Goal: Information Seeking & Learning: Understand process/instructions

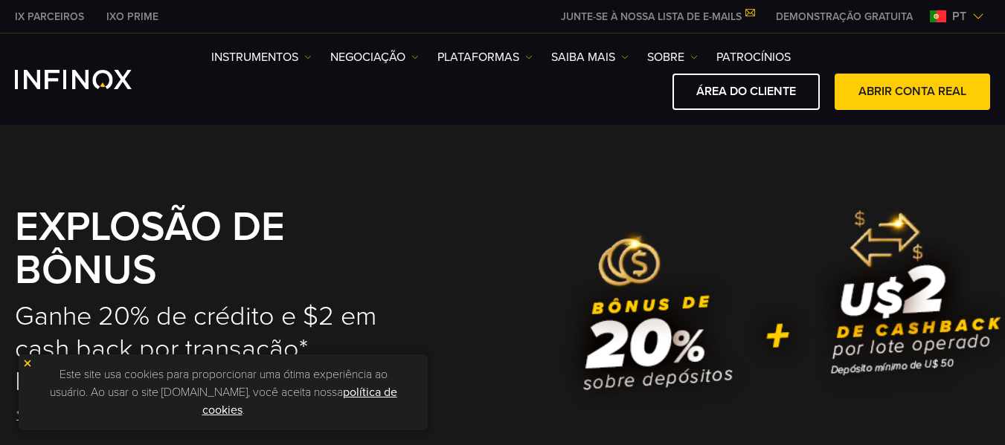
click at [25, 362] on img at bounding box center [27, 363] width 10 height 10
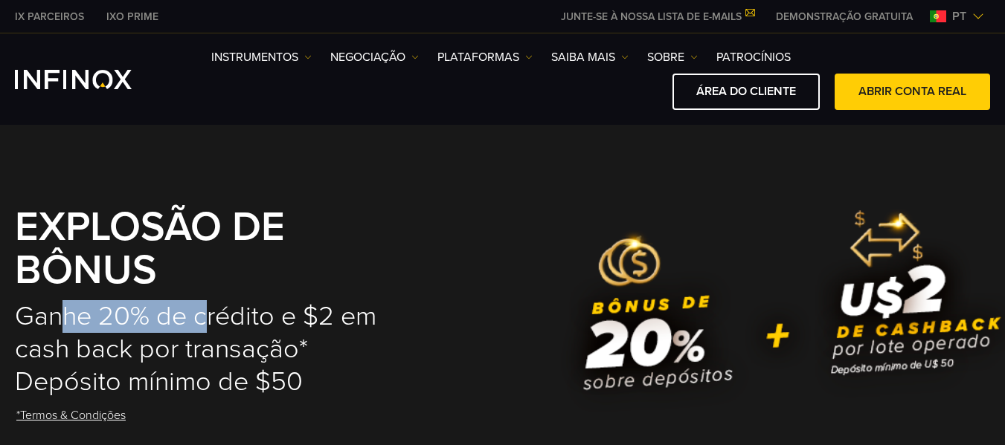
drag, startPoint x: 68, startPoint y: 326, endPoint x: 265, endPoint y: 321, distance: 196.4
click at [248, 323] on h2 "Ganhe 20% de crédito e $2 em cash back por transação* Depósito mínimo de $50" at bounding box center [220, 349] width 410 height 98
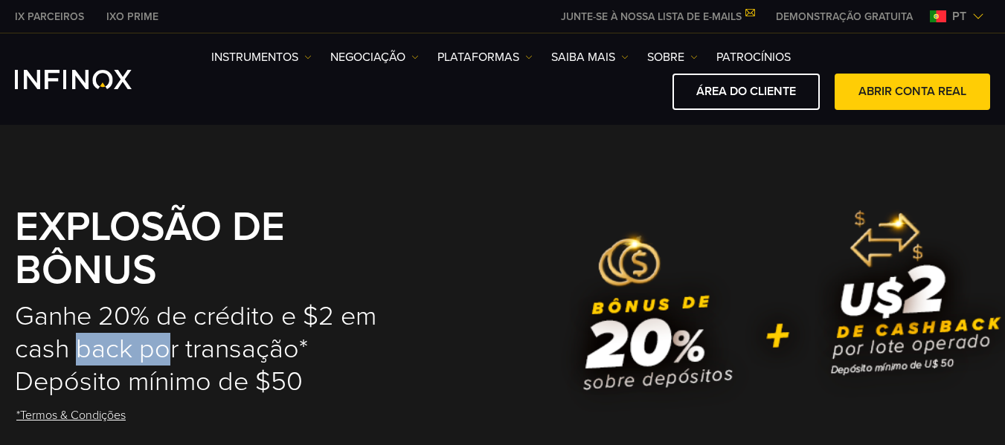
drag, startPoint x: 77, startPoint y: 341, endPoint x: 169, endPoint y: 348, distance: 91.7
click at [169, 348] on h2 "Ganhe 20% de crédito e $2 em cash back por transação* Depósito mínimo de $50" at bounding box center [220, 349] width 410 height 98
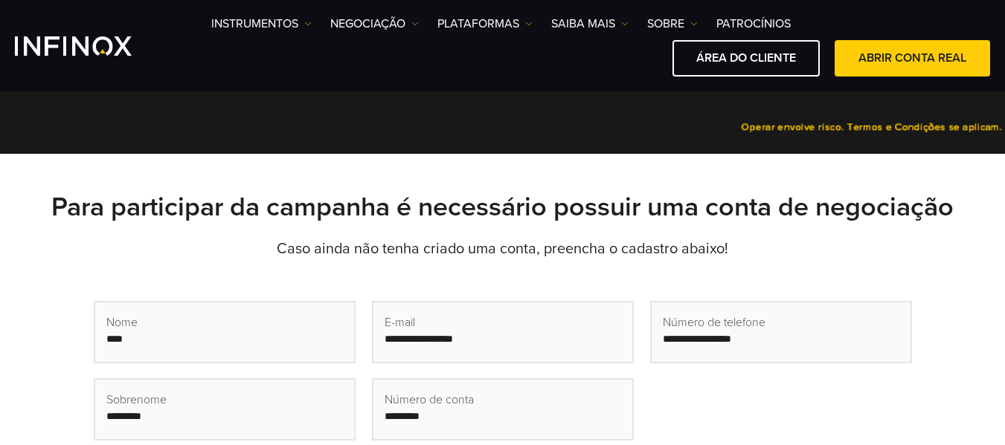
scroll to position [372, 0]
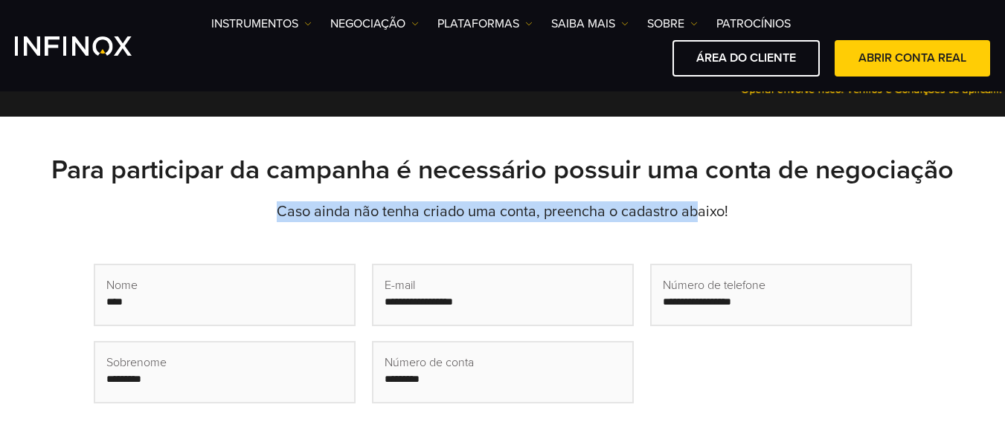
drag, startPoint x: 275, startPoint y: 216, endPoint x: 717, endPoint y: 225, distance: 441.8
click at [708, 223] on div "Para participar da campanha é necessário possuir uma conta de negociação Caso a…" at bounding box center [502, 322] width 1005 height 336
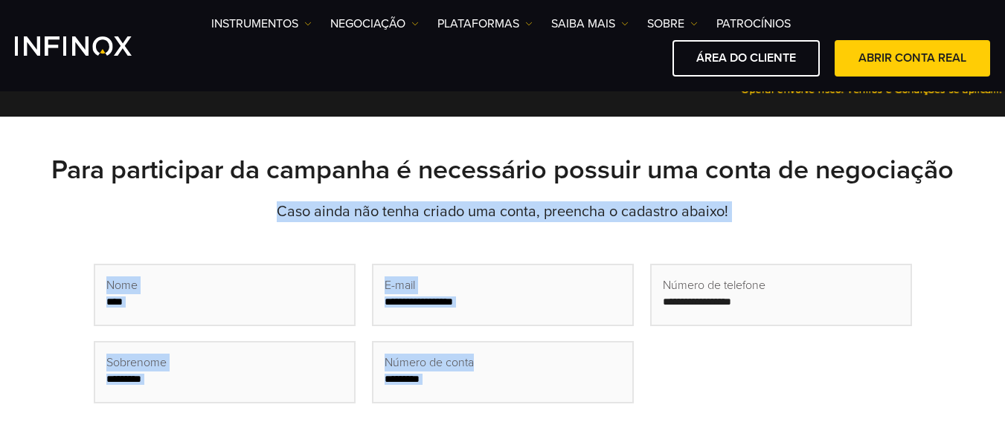
scroll to position [0, 0]
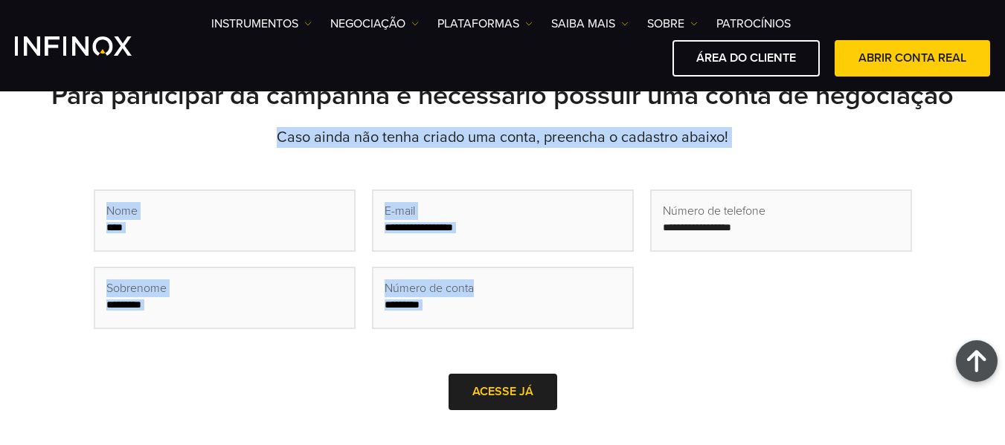
click at [210, 188] on div "First Name (Obrigatório) Last Name (Obrigatório) Email (Obrigatório) Trading Ac…" at bounding box center [503, 297] width 818 height 238
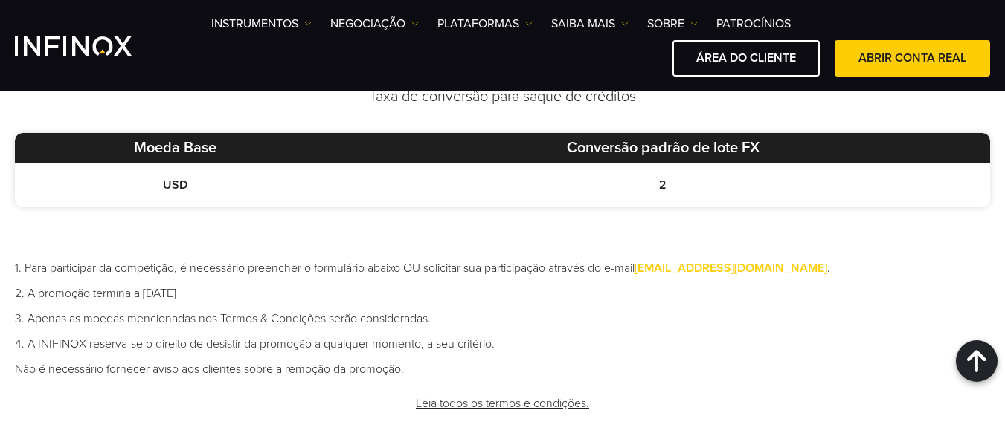
scroll to position [892, 0]
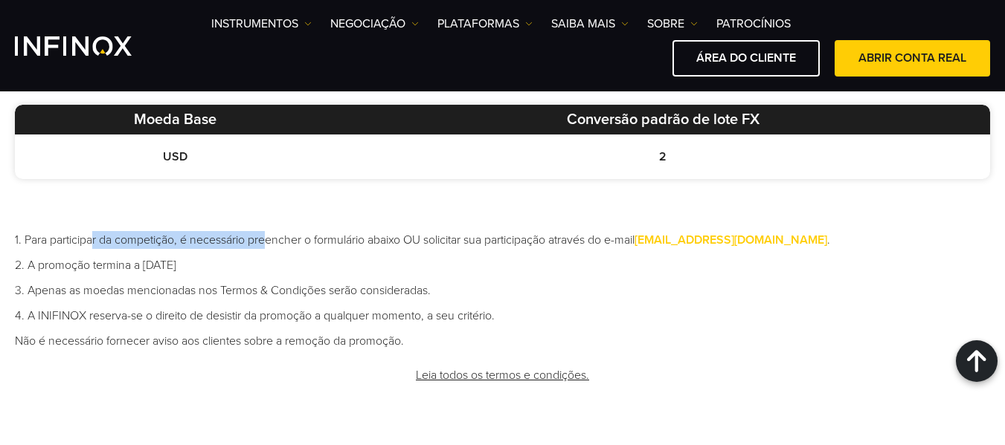
drag, startPoint x: 104, startPoint y: 233, endPoint x: 272, endPoint y: 232, distance: 168.1
click at [272, 232] on li "1. Para participar da competição, é necessário preencher o formulário abaixo OU…" at bounding box center [502, 240] width 975 height 18
click at [350, 233] on li "1. Para participar da competição, é necessário preencher o formulário abaixo OU…" at bounding box center [502, 240] width 975 height 18
drag, startPoint x: 42, startPoint y: 261, endPoint x: 271, endPoint y: 261, distance: 228.3
click at [249, 261] on li "2. A promoção termina a [DATE]" at bounding box center [502, 266] width 975 height 18
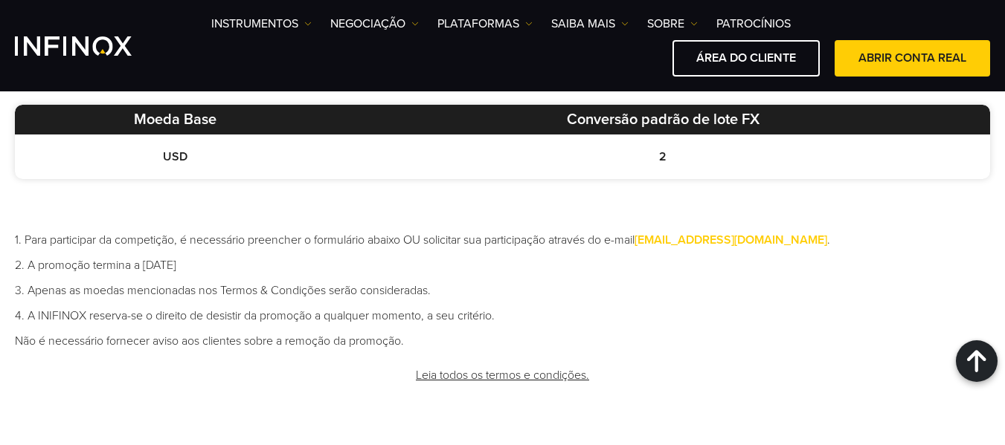
click at [314, 261] on li "2. A promoção termina a [DATE]" at bounding box center [502, 266] width 975 height 18
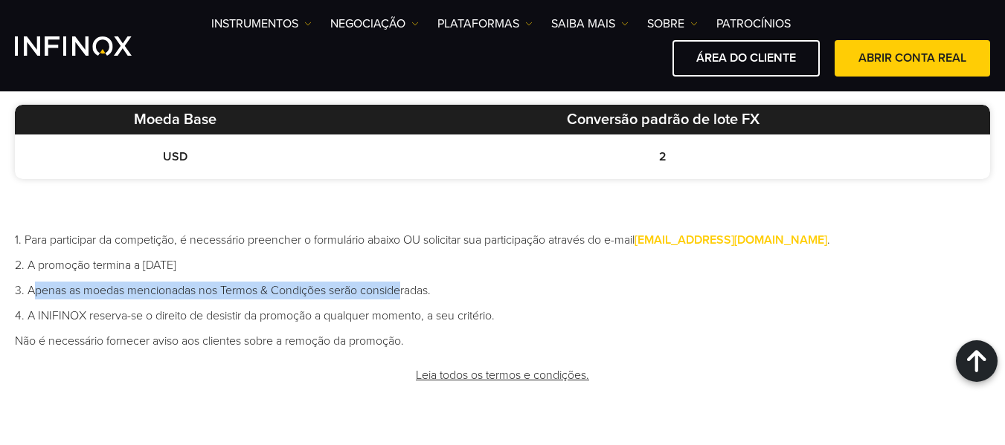
drag, startPoint x: 36, startPoint y: 292, endPoint x: 469, endPoint y: 292, distance: 433.6
click at [450, 292] on li "3. Apenas as moedas mencionadas nos Termos & Condições serão consideradas." at bounding box center [502, 291] width 975 height 18
click at [469, 292] on li "3. Apenas as moedas mencionadas nos Termos & Condições serão consideradas." at bounding box center [502, 291] width 975 height 18
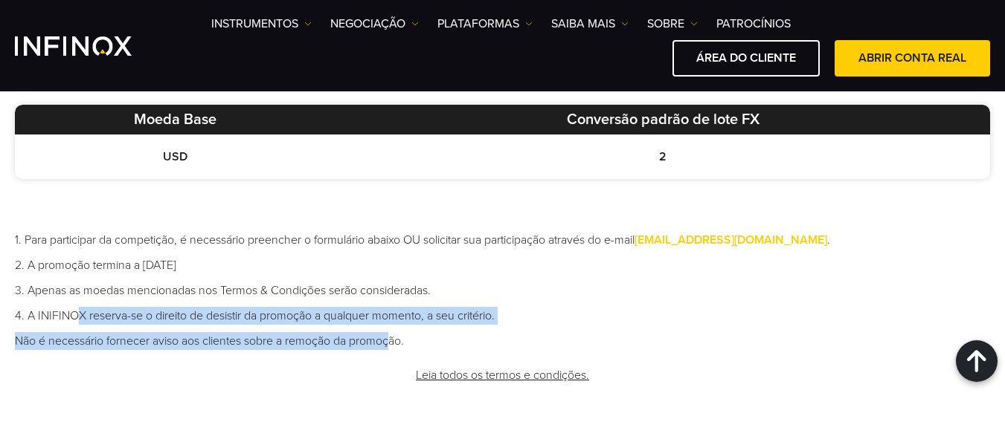
drag, startPoint x: 74, startPoint y: 312, endPoint x: 417, endPoint y: 327, distance: 343.9
click at [408, 327] on ul "1. Para participar da competição, é necessário preencher o formulário abaixo OU…" at bounding box center [502, 290] width 975 height 119
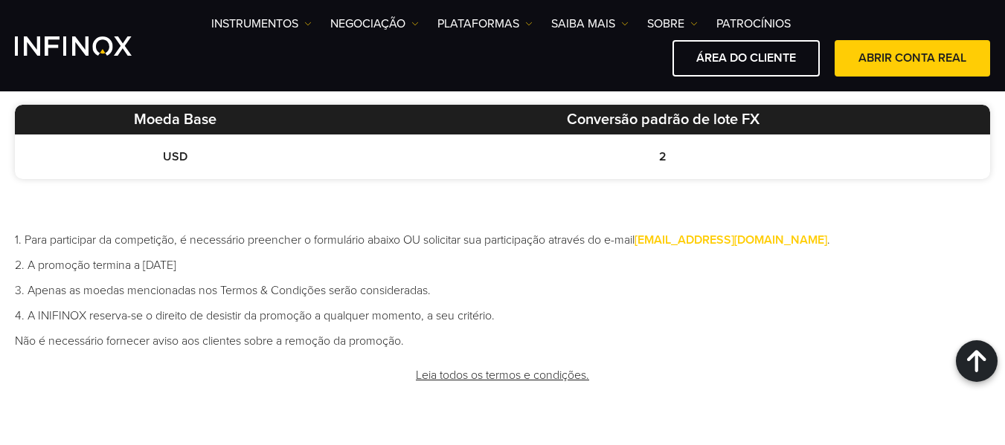
click at [416, 326] on ul "1. Para participar da competição, é necessário preencher o formulário abaixo OU…" at bounding box center [502, 290] width 975 height 119
drag, startPoint x: 167, startPoint y: 331, endPoint x: 347, endPoint y: 330, distance: 180.0
click at [336, 330] on ul "1. Para participar da competição, é necessário preencher o formulário abaixo OU…" at bounding box center [502, 290] width 975 height 119
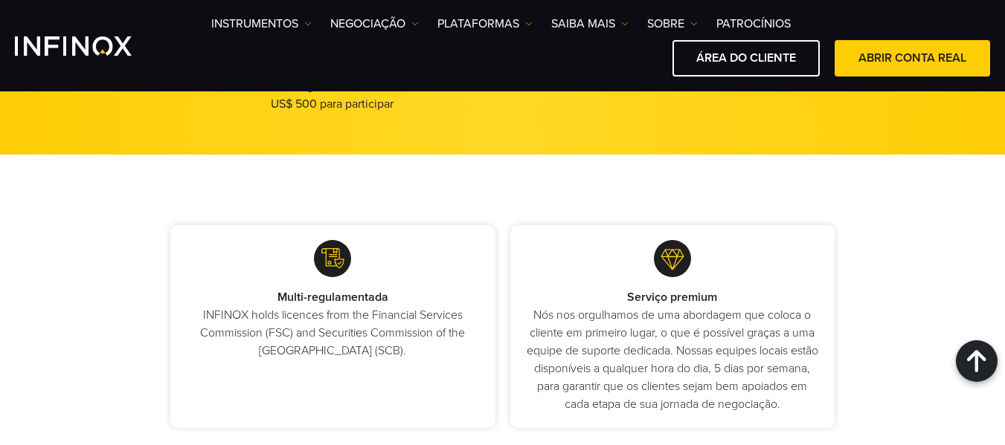
scroll to position [1487, 0]
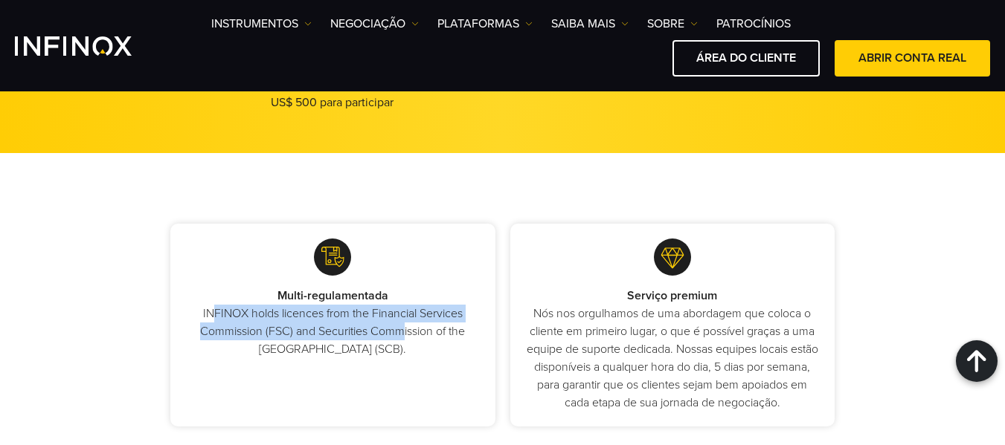
drag, startPoint x: 212, startPoint y: 313, endPoint x: 400, endPoint y: 327, distance: 188.7
click at [400, 327] on p "INFINOX holds licences from the Financial Services Commission (FSC) and Securit…" at bounding box center [332, 332] width 295 height 54
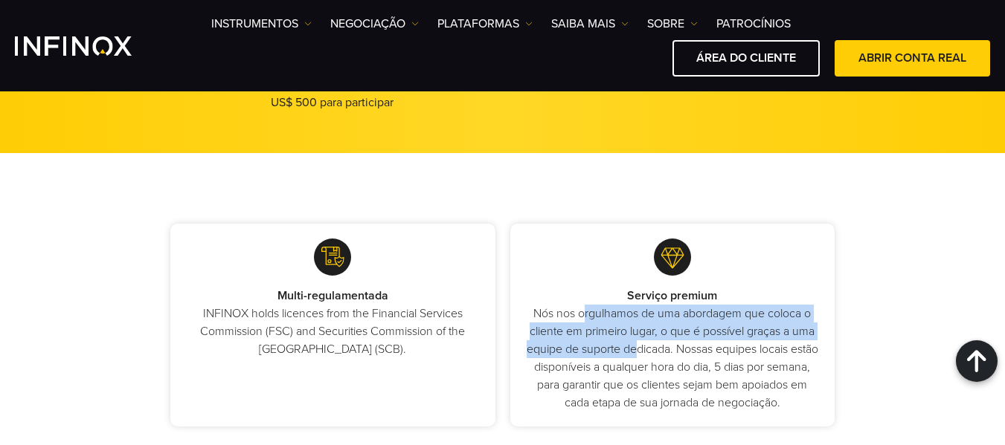
drag, startPoint x: 586, startPoint y: 315, endPoint x: 667, endPoint y: 367, distance: 96.3
click at [659, 355] on p "Nós nos orgulhamos de uma abordagem que coloca o cliente em primeiro lugar, o q…" at bounding box center [672, 358] width 295 height 107
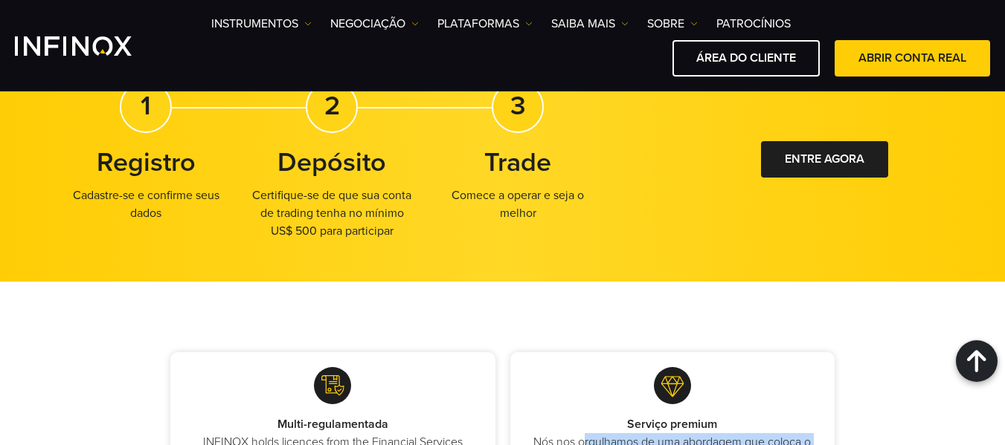
scroll to position [1413, 0]
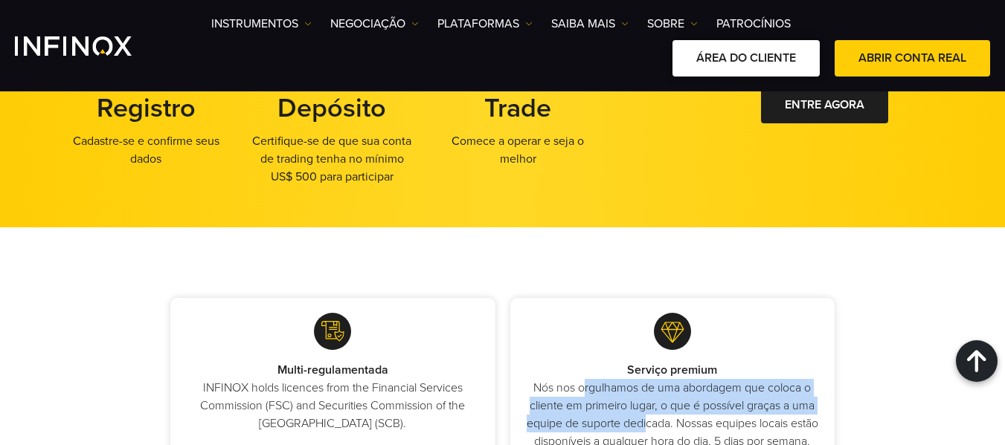
click at [774, 66] on link "ÁREA DO CLIENTE" at bounding box center [745, 58] width 147 height 36
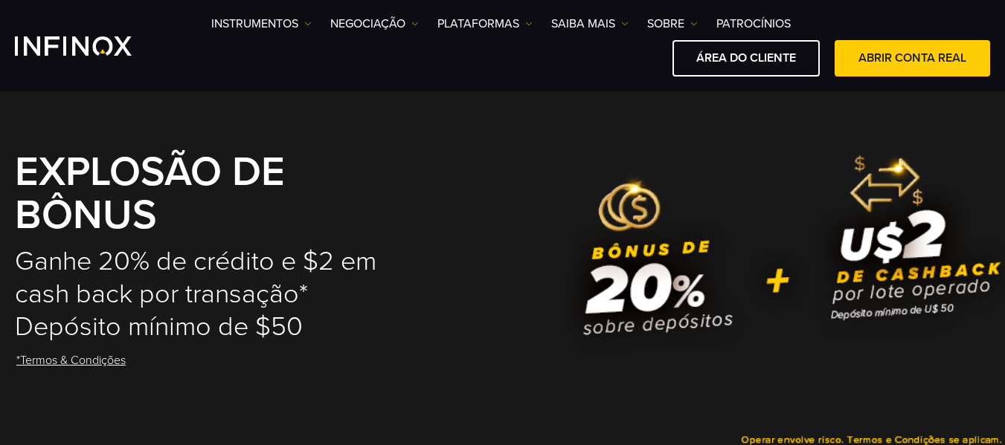
scroll to position [223, 0]
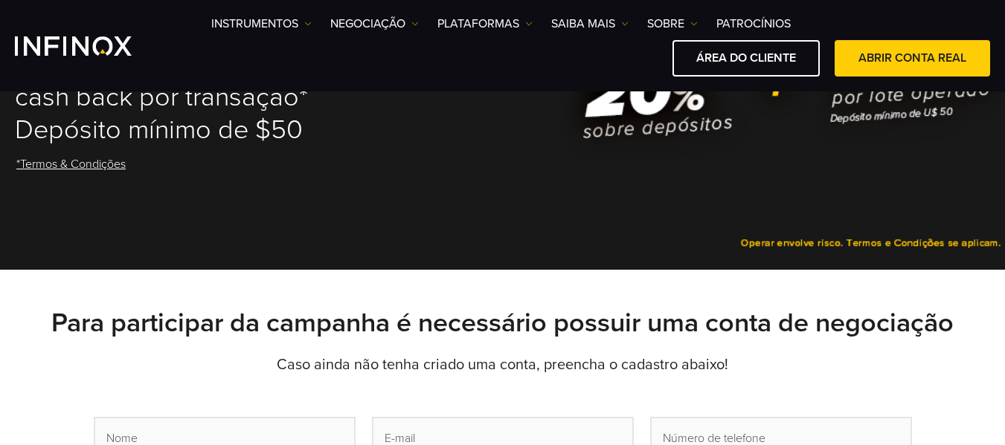
click at [62, 160] on link "*Termos & Condições" at bounding box center [71, 165] width 112 height 36
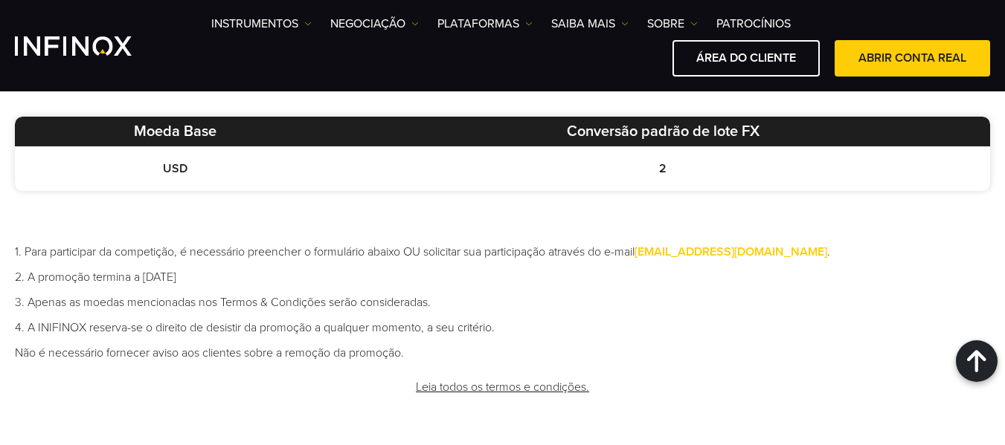
scroll to position [892, 0]
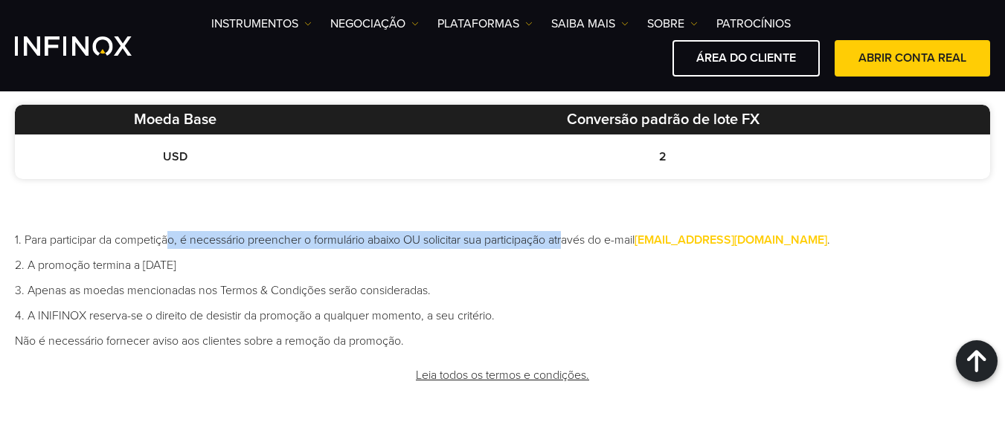
drag, startPoint x: 172, startPoint y: 235, endPoint x: 607, endPoint y: 239, distance: 435.1
click at [599, 238] on li "1. Para participar da competição, é necessário preencher o formulário abaixo OU…" at bounding box center [502, 240] width 975 height 18
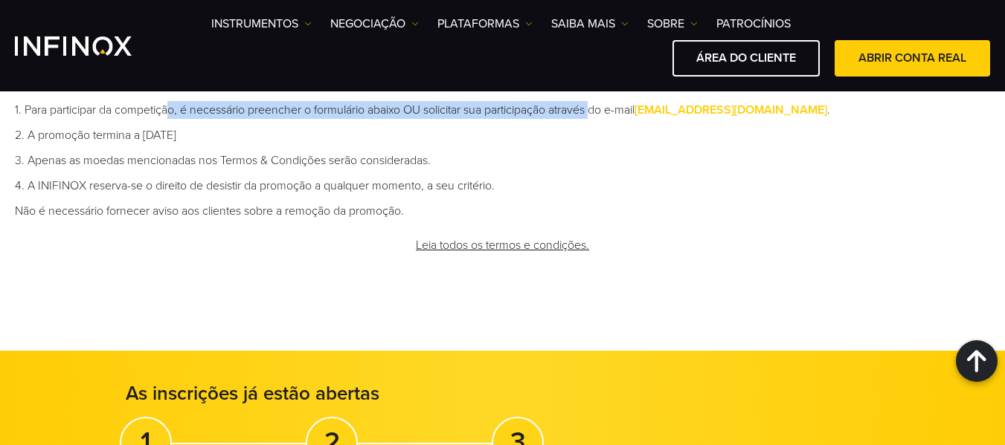
scroll to position [1022, 0]
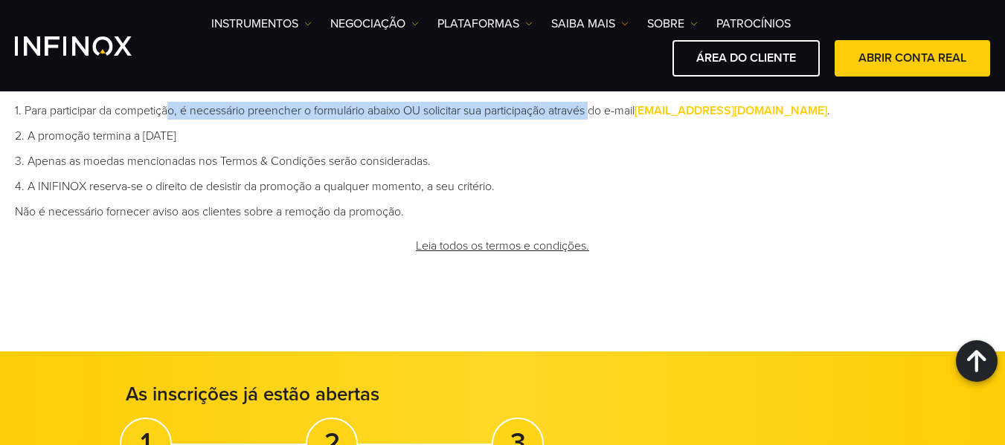
click at [463, 244] on link "Leia todos os termos e condições." at bounding box center [502, 246] width 176 height 36
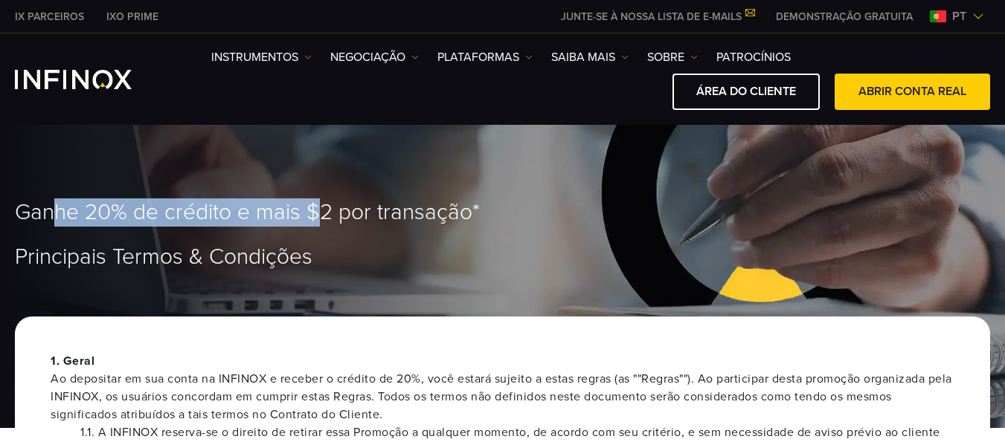
drag, startPoint x: 132, startPoint y: 216, endPoint x: 307, endPoint y: 245, distance: 177.2
click at [321, 216] on span "Ganhe 20% de crédito e mais $2 por transação*" at bounding box center [247, 213] width 465 height 28
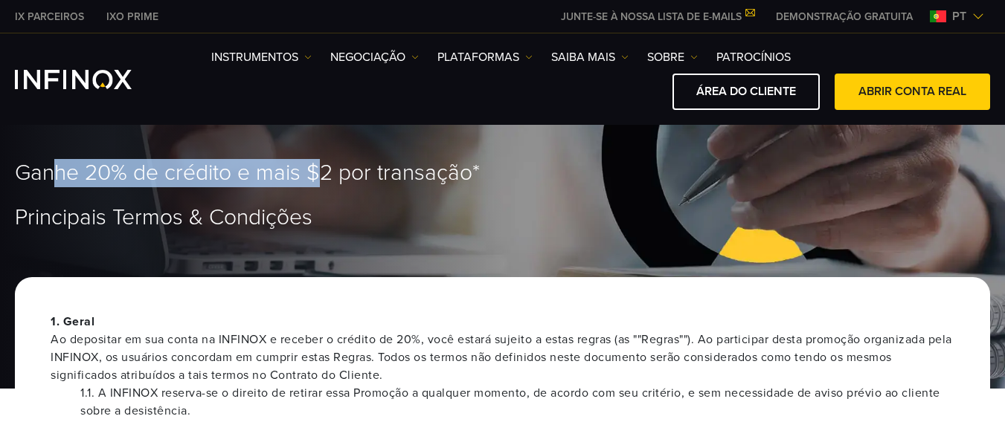
scroll to position [74, 0]
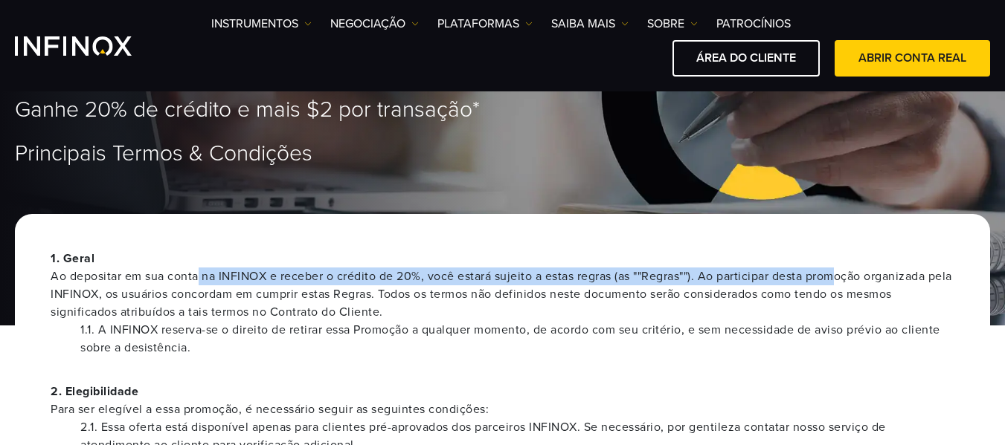
drag, startPoint x: 226, startPoint y: 271, endPoint x: 846, endPoint y: 272, distance: 619.5
click at [846, 272] on span "Ao depositar em sua conta na INFINOX e receber o crédito de 20%, você estará su…" at bounding box center [503, 295] width 904 height 54
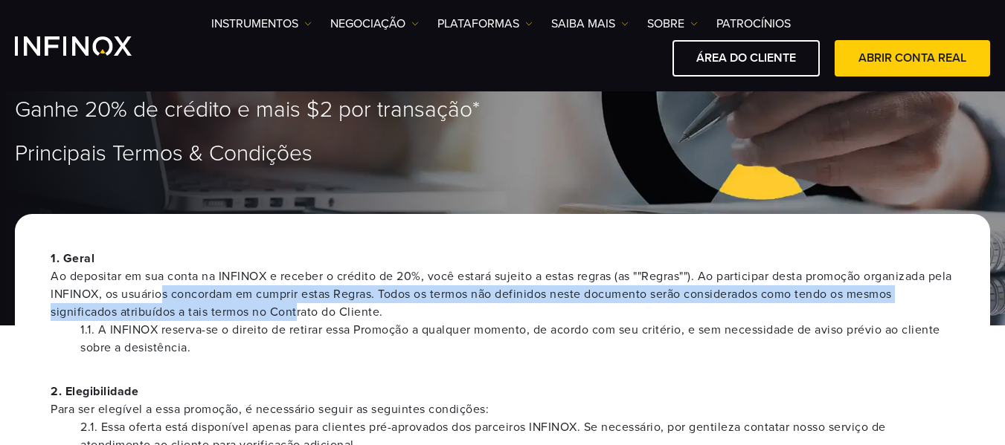
drag, startPoint x: 222, startPoint y: 303, endPoint x: 408, endPoint y: 303, distance: 185.9
click at [387, 303] on span "Ao depositar em sua conta na INFINOX e receber o crédito de 20%, você estará su…" at bounding box center [503, 295] width 904 height 54
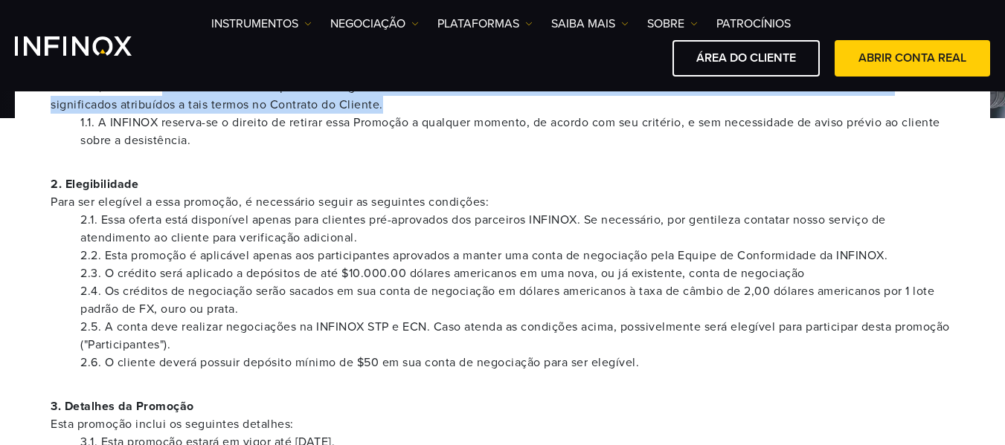
scroll to position [297, 0]
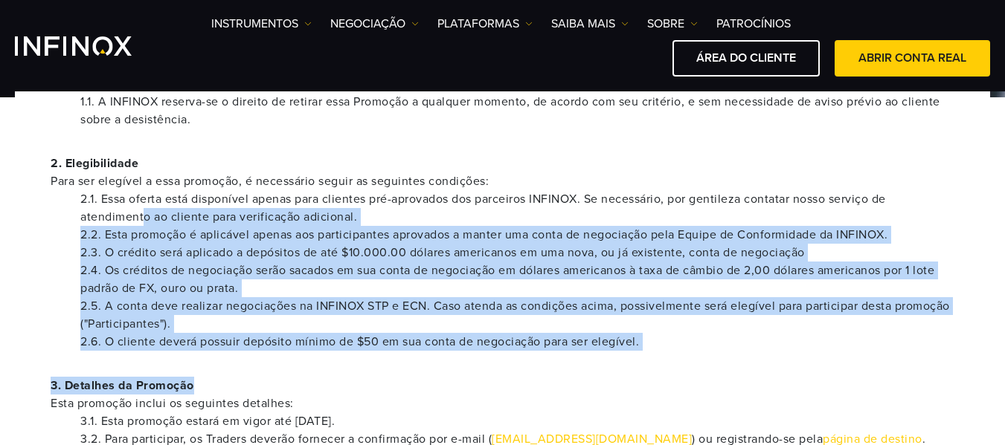
drag, startPoint x: 141, startPoint y: 216, endPoint x: 798, endPoint y: 361, distance: 672.6
click at [490, 248] on li "2.3. O crédito será aplicado a depósitos de até $10.000.00 dólares americanos e…" at bounding box center [517, 253] width 874 height 18
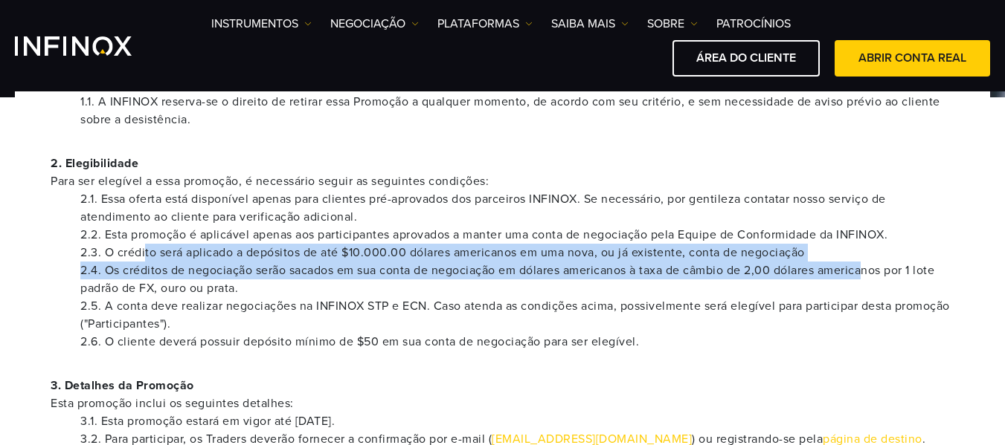
drag, startPoint x: 195, startPoint y: 245, endPoint x: 874, endPoint y: 262, distance: 679.2
click at [874, 262] on ul "2.1. Essa oferta está disponível apenas para clientes pré-aprovados dos parceir…" at bounding box center [503, 270] width 904 height 161
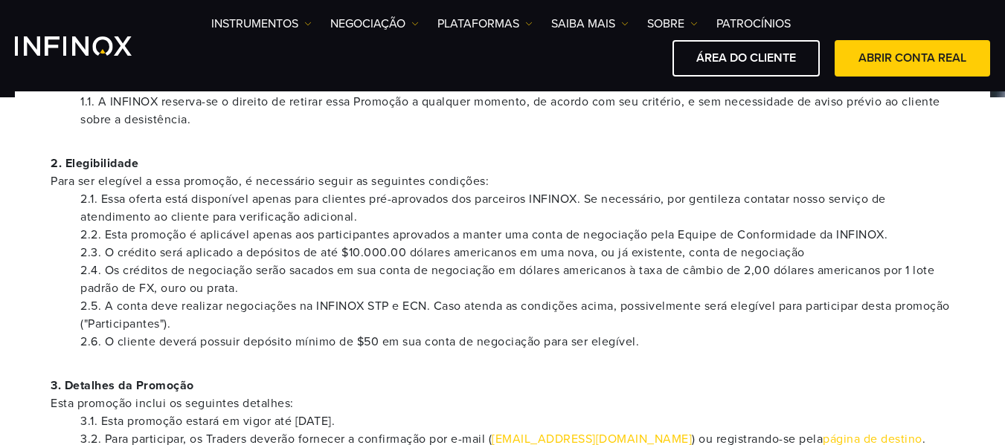
click at [230, 286] on li "2.4. Os créditos de negociação serão sacados em sua conta de negociação em dóla…" at bounding box center [517, 280] width 874 height 36
drag, startPoint x: 419, startPoint y: 271, endPoint x: 704, endPoint y: 276, distance: 284.9
click at [651, 276] on li "2.4. Os créditos de negociação serão sacados em sua conta de negociação em dóla…" at bounding box center [517, 280] width 874 height 36
click at [735, 276] on li "2.4. Os créditos de negociação serão sacados em sua conta de negociação em dóla…" at bounding box center [517, 280] width 874 height 36
drag, startPoint x: 566, startPoint y: 276, endPoint x: 671, endPoint y: 275, distance: 104.9
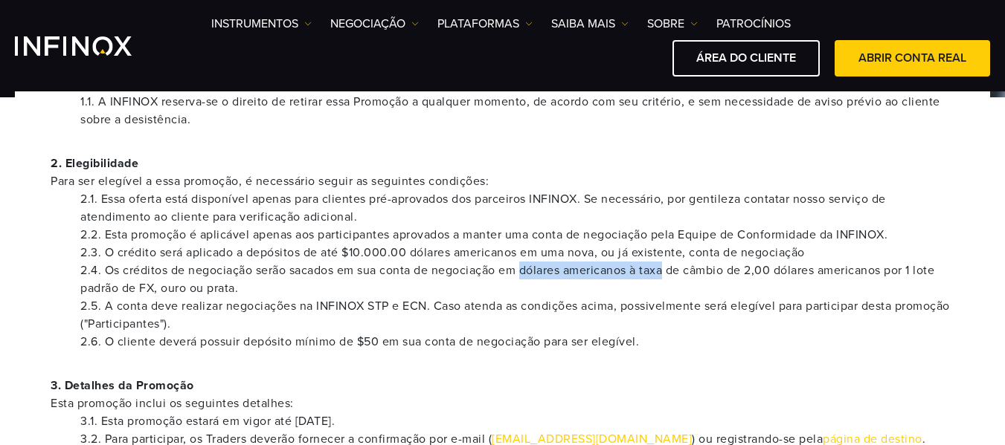
click at [671, 275] on li "2.4. Os créditos de negociação serão sacados em sua conta de negociação em dóla…" at bounding box center [517, 280] width 874 height 36
drag, startPoint x: 114, startPoint y: 289, endPoint x: 164, endPoint y: 289, distance: 50.6
click at [161, 287] on li "2.4. Os créditos de negociação serão sacados em sua conta de negociação em dóla…" at bounding box center [517, 280] width 874 height 36
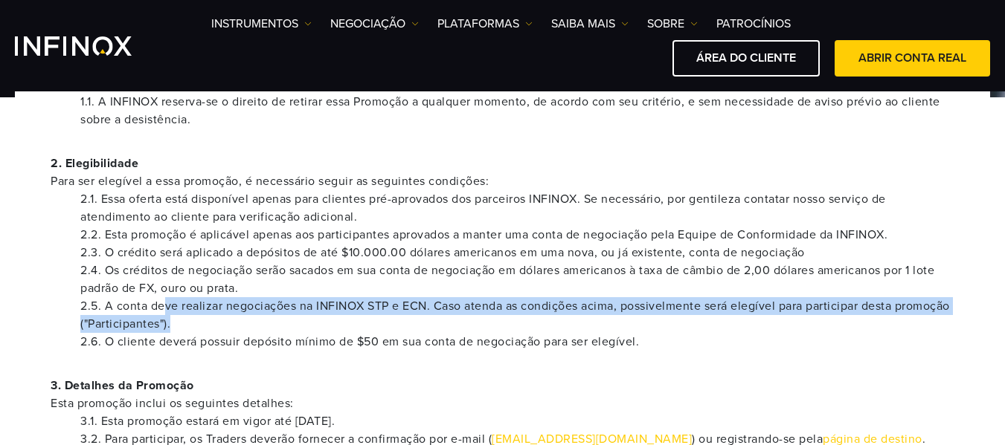
drag, startPoint x: 164, startPoint y: 309, endPoint x: 280, endPoint y: 334, distance: 118.6
click at [278, 334] on ul "2.1. Essa oferta está disponível apenas para clientes pré-aprovados dos parceir…" at bounding box center [503, 270] width 904 height 161
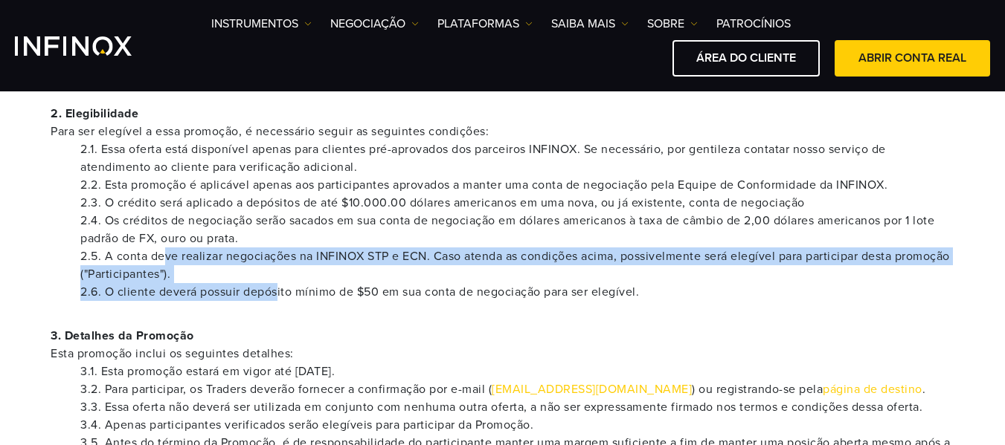
scroll to position [372, 0]
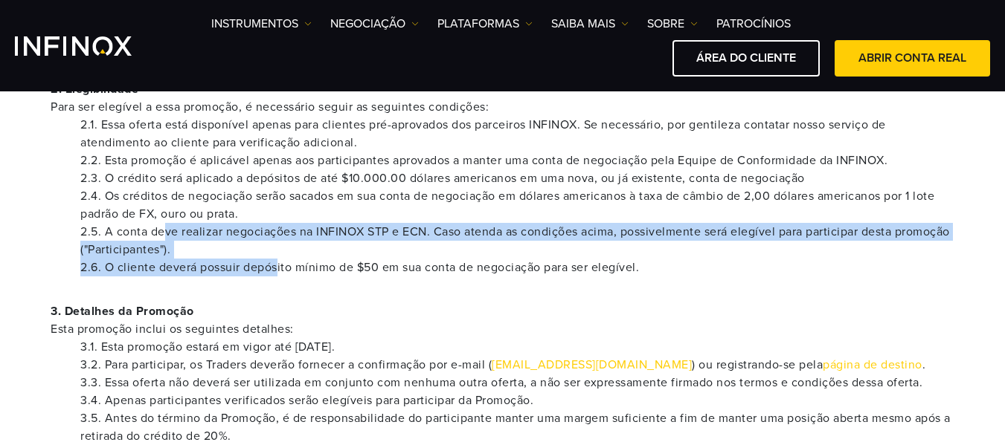
click at [450, 240] on li "2.5. A conta deve realizar negociações na INFINOX STP e ECN. Caso atenda as con…" at bounding box center [517, 241] width 874 height 36
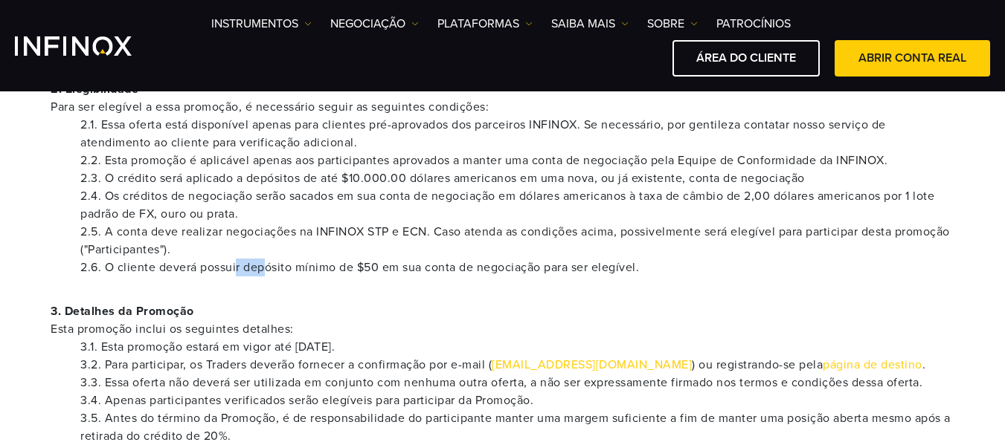
drag, startPoint x: 242, startPoint y: 265, endPoint x: 307, endPoint y: 271, distance: 65.8
click at [297, 271] on li "2.6. O cliente deverá possuir depósito mínimo de $50 em sua conta de negociação…" at bounding box center [517, 268] width 874 height 18
click at [205, 263] on li "2.6. O cliente deverá possuir depósito mínimo de $50 em sua conta de negociação…" at bounding box center [517, 268] width 874 height 18
drag, startPoint x: 429, startPoint y: 263, endPoint x: 542, endPoint y: 275, distance: 113.7
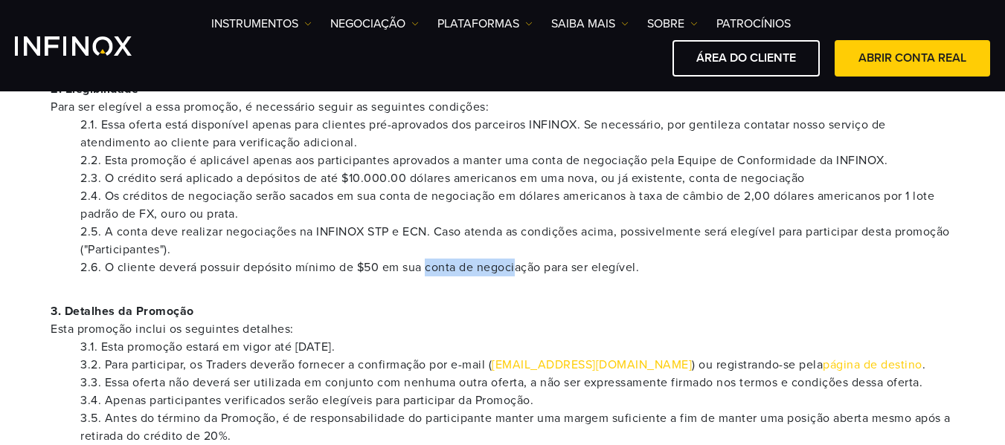
click at [529, 275] on li "2.6. O cliente deverá possuir depósito mínimo de $50 em sua conta de negociação…" at bounding box center [517, 268] width 874 height 18
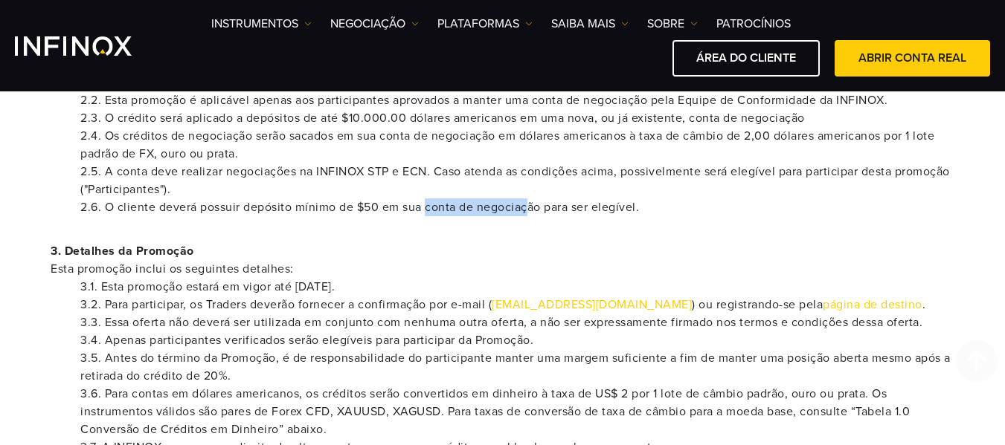
scroll to position [446, 0]
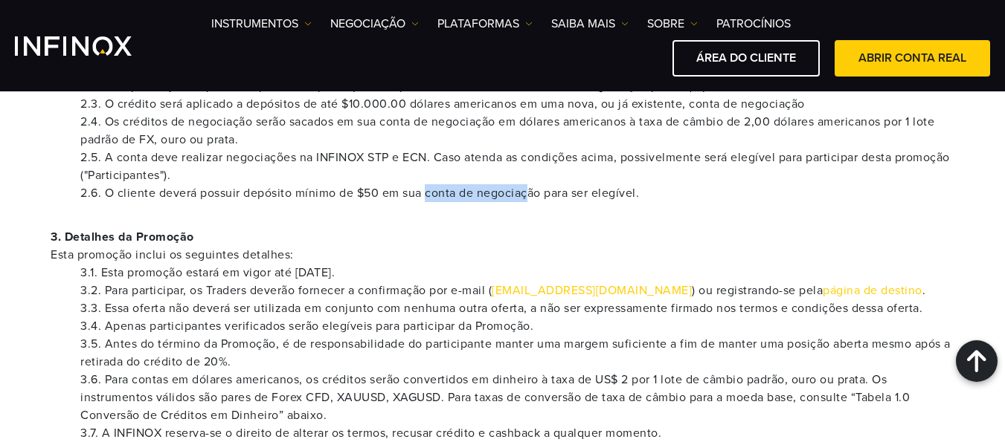
drag, startPoint x: 122, startPoint y: 265, endPoint x: 431, endPoint y: 267, distance: 308.6
click at [431, 267] on li "3.1. Esta promoção estará em vigor até 30 de setembro de 2025." at bounding box center [517, 273] width 874 height 18
drag, startPoint x: 245, startPoint y: 286, endPoint x: 335, endPoint y: 280, distance: 89.4
click at [306, 285] on li "3.2. Para participar, os Traders deverão fornecer a confirmação por e-mail ( pr…" at bounding box center [517, 291] width 874 height 18
click at [414, 279] on li "3.1. Esta promoção estará em vigor até 30 de setembro de 2025." at bounding box center [517, 273] width 874 height 18
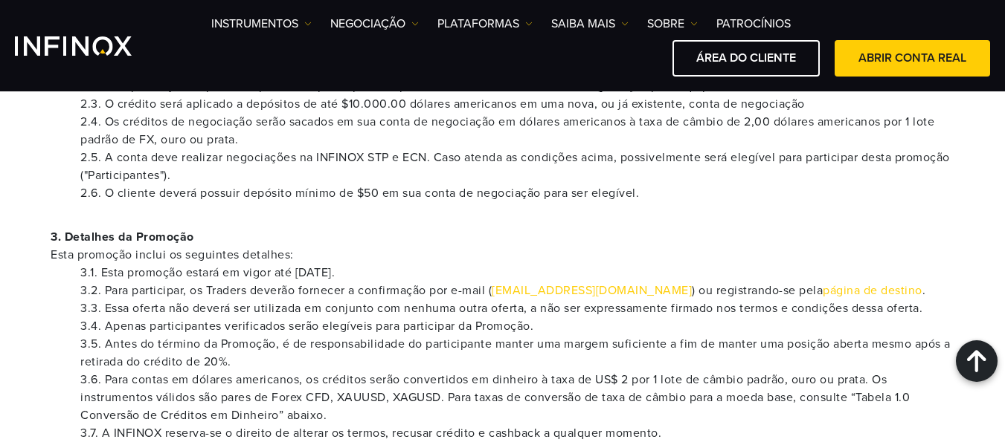
scroll to position [0, 0]
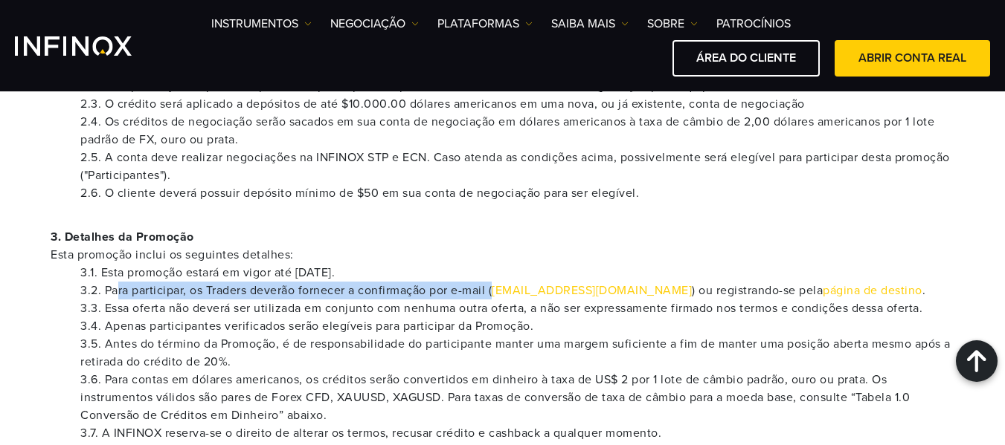
drag, startPoint x: 115, startPoint y: 293, endPoint x: 532, endPoint y: 294, distance: 416.5
click at [500, 298] on li "3.2. Para participar, os Traders deverão fornecer a confirmação por e-mail ( pr…" at bounding box center [517, 291] width 874 height 18
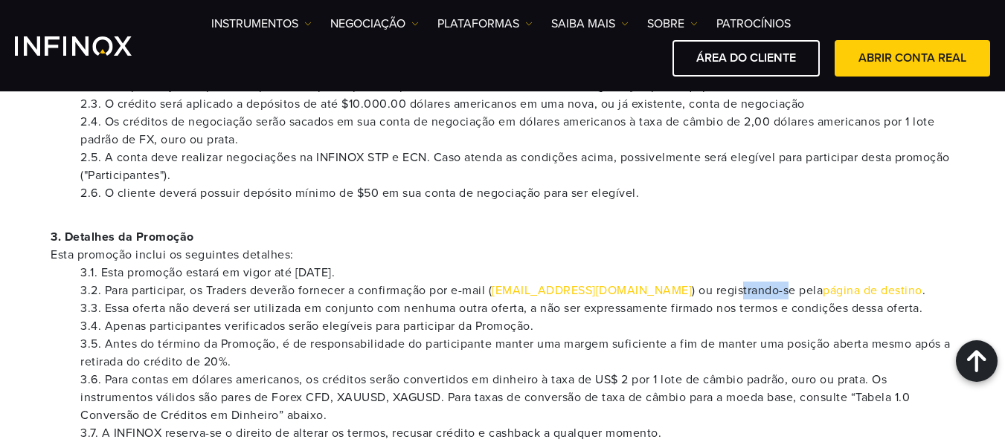
drag, startPoint x: 680, startPoint y: 289, endPoint x: 739, endPoint y: 294, distance: 59.1
click at [734, 294] on li "3.2. Para participar, os Traders deverão fornecer a confirmação por e-mail ( pr…" at bounding box center [517, 291] width 874 height 18
click at [823, 292] on link "página de destino" at bounding box center [873, 290] width 100 height 15
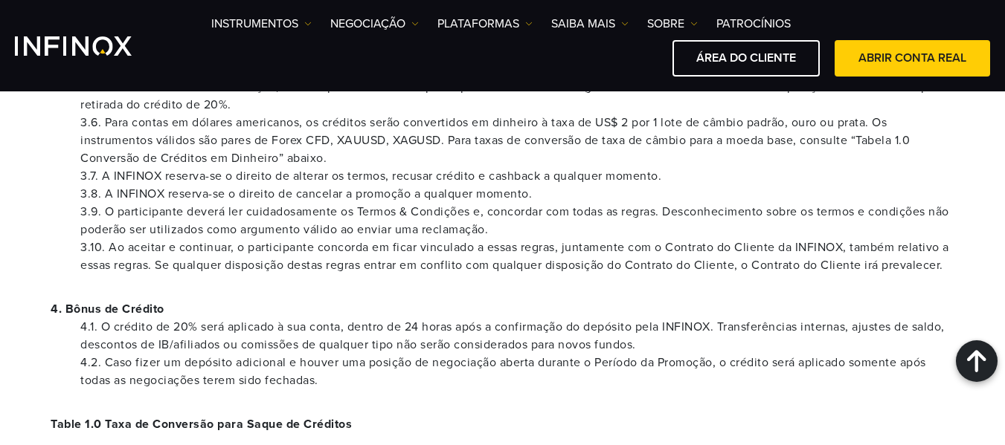
scroll to position [446, 0]
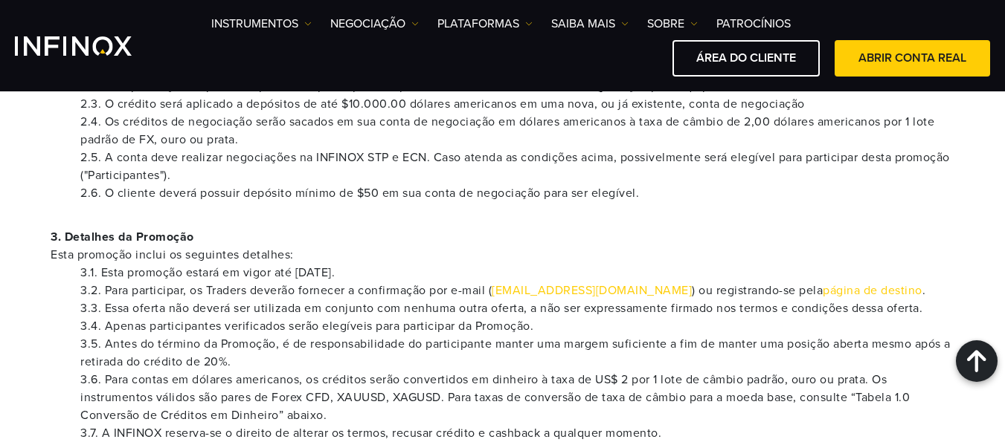
drag, startPoint x: 323, startPoint y: 286, endPoint x: 416, endPoint y: 285, distance: 93.0
click at [324, 285] on li "3.2. Para participar, os Traders deverão fornecer a confirmação por e-mail ( pr…" at bounding box center [517, 291] width 874 height 18
click at [433, 285] on li "3.2. Para participar, os Traders deverão fornecer a confirmação por e-mail ( pr…" at bounding box center [517, 291] width 874 height 18
click at [479, 286] on li "3.2. Para participar, os Traders deverão fornecer a confirmação por e-mail ( pr…" at bounding box center [517, 291] width 874 height 18
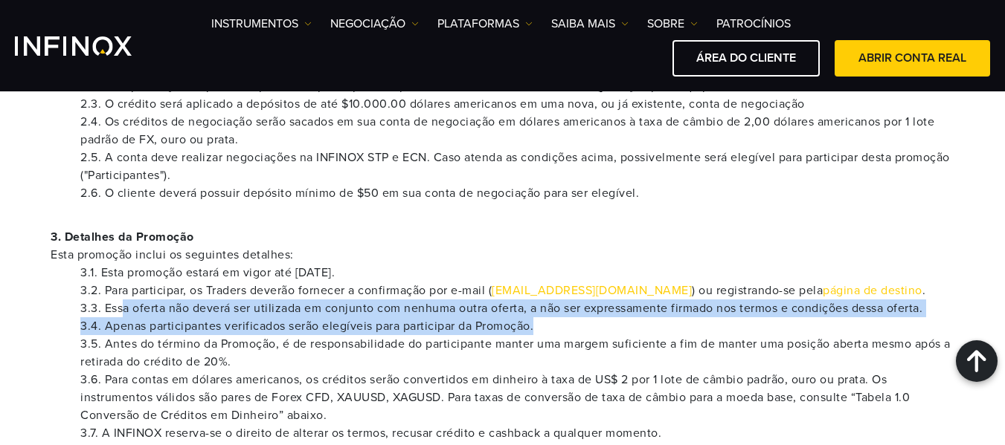
drag, startPoint x: 166, startPoint y: 312, endPoint x: 581, endPoint y: 321, distance: 415.1
click at [581, 321] on ul "3.1. Esta promoção estará em vigor até 30 de setembro de 2025. 3.2. Para partic…" at bounding box center [503, 398] width 904 height 268
click at [581, 321] on li "3.4. Apenas participantes verificados serão elegíveis para participar da Promoç…" at bounding box center [517, 327] width 874 height 18
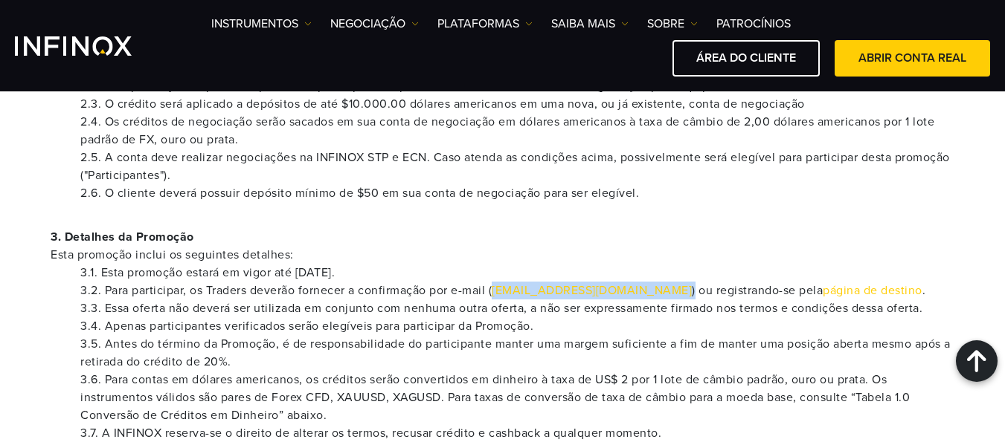
drag, startPoint x: 634, startPoint y: 290, endPoint x: 497, endPoint y: 293, distance: 136.9
click at [497, 293] on li "3.2. Para participar, os Traders deverão fornecer a confirmação por e-mail ( pr…" at bounding box center [517, 291] width 874 height 18
copy li "promotions@infinox.com )"
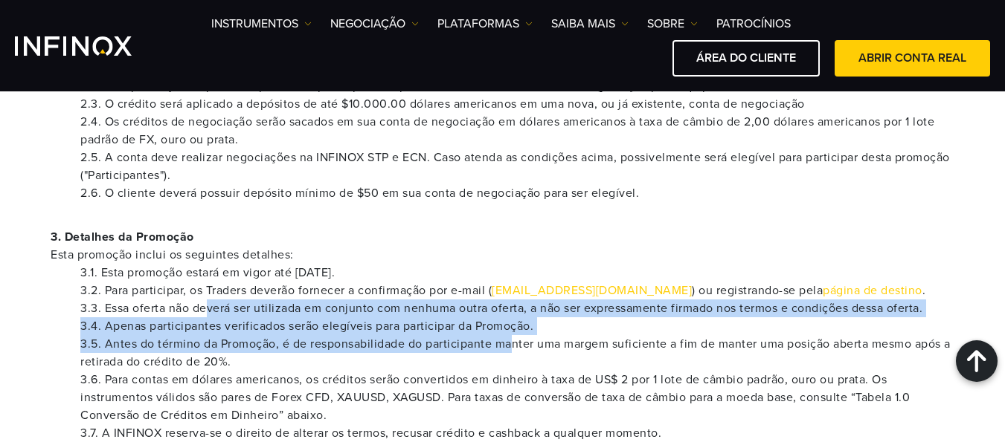
drag, startPoint x: 210, startPoint y: 315, endPoint x: 521, endPoint y: 350, distance: 312.8
click at [521, 350] on ul "3.1. Esta promoção estará em vigor até 30 de setembro de 2025. 3.2. Para partic…" at bounding box center [503, 398] width 904 height 268
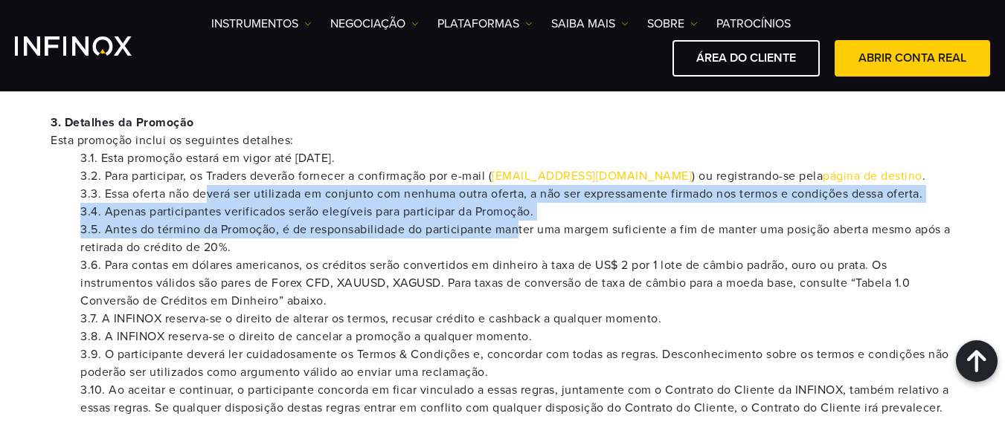
scroll to position [595, 0]
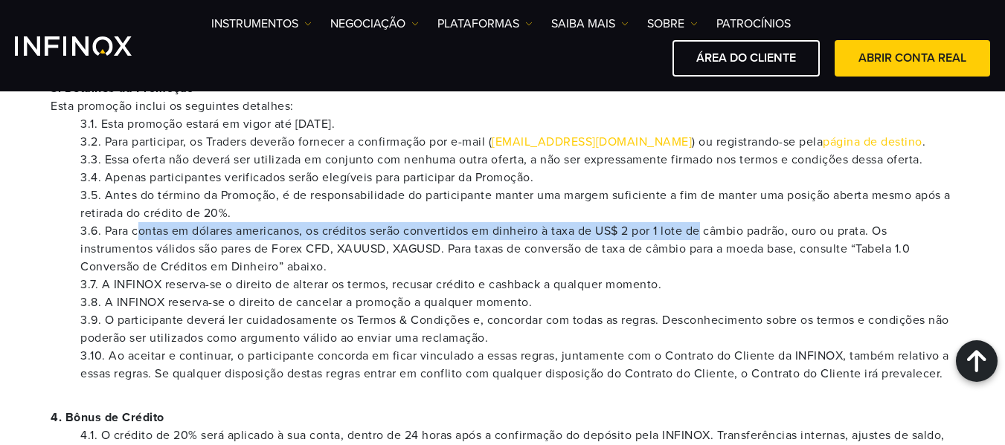
drag, startPoint x: 140, startPoint y: 225, endPoint x: 727, endPoint y: 234, distance: 586.8
click at [727, 234] on li "3.6. Para contas em dólares americanos, os créditos serão convertidos em dinhei…" at bounding box center [517, 249] width 874 height 54
click at [140, 227] on li "3.6. Para contas em dólares americanos, os créditos serão convertidos em dinhei…" at bounding box center [517, 249] width 874 height 54
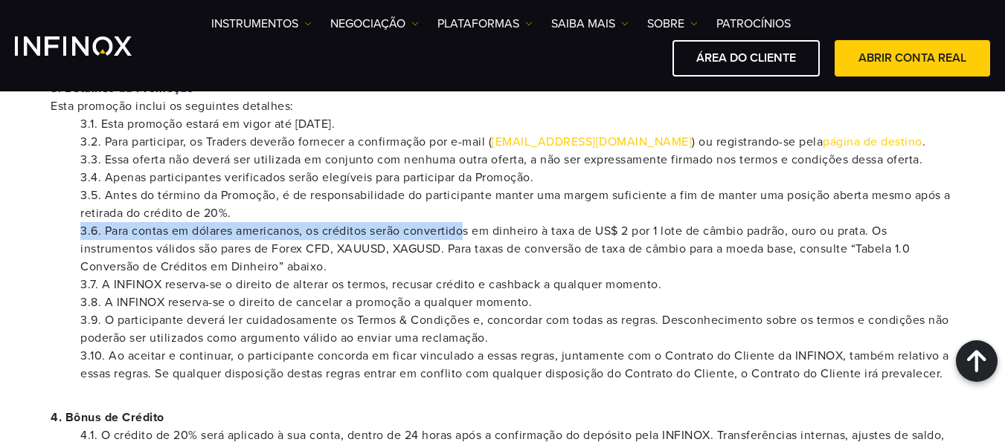
drag, startPoint x: 469, startPoint y: 225, endPoint x: 618, endPoint y: 219, distance: 149.6
click at [618, 219] on ul "3.1. Esta promoção estará em vigor até 30 de setembro de 2025. 3.2. Para partic…" at bounding box center [503, 249] width 904 height 268
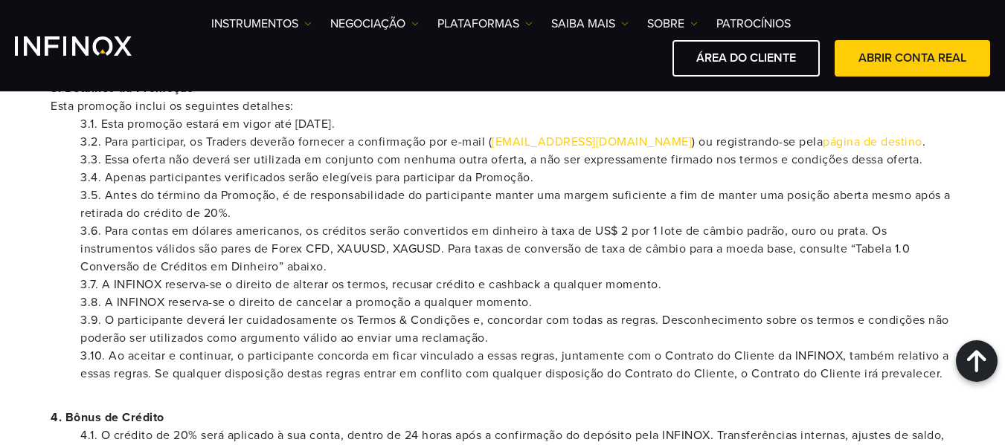
click at [642, 242] on li "3.6. Para contas em dólares americanos, os créditos serão convertidos em dinhei…" at bounding box center [517, 249] width 874 height 54
click at [225, 251] on li "3.6. Para contas em dólares americanos, os créditos serão convertidos em dinhei…" at bounding box center [517, 249] width 874 height 54
drag, startPoint x: 215, startPoint y: 291, endPoint x: 419, endPoint y: 287, distance: 204.5
click at [402, 285] on li "3.7. A INFINOX reserva-se o direito de alterar os termos, recusar crédito e cas…" at bounding box center [517, 285] width 874 height 18
drag, startPoint x: 168, startPoint y: 303, endPoint x: 313, endPoint y: 302, distance: 145.0
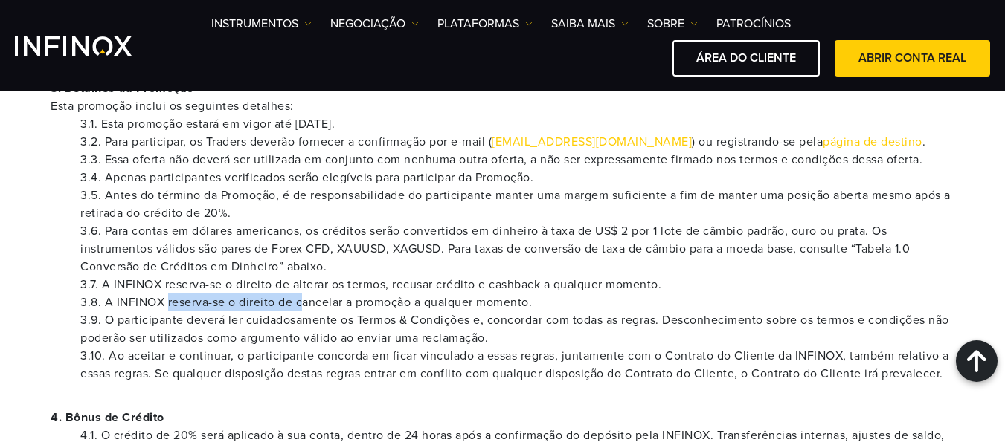
click at [313, 302] on li "3.8. A INFINOX reserva-se o direito de cancelar a promoção a qualquer momento." at bounding box center [517, 303] width 874 height 18
click at [319, 315] on li "3.9. O participante deverá ler cuidadosamente os Termos & Condições e, concorda…" at bounding box center [517, 330] width 874 height 36
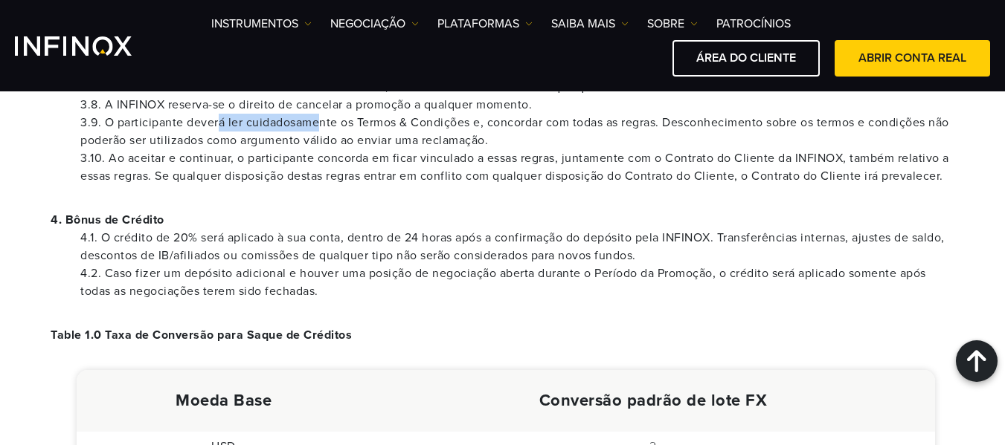
scroll to position [818, 0]
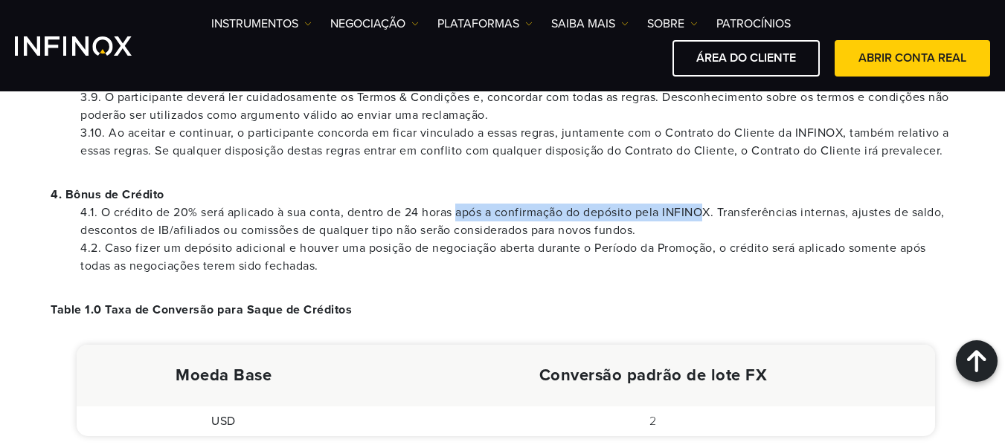
drag, startPoint x: 464, startPoint y: 209, endPoint x: 710, endPoint y: 207, distance: 246.2
click at [710, 207] on li "4.1. O crédito de 20% será aplicado à sua conta, dentro de 24 horas após a conf…" at bounding box center [517, 222] width 874 height 36
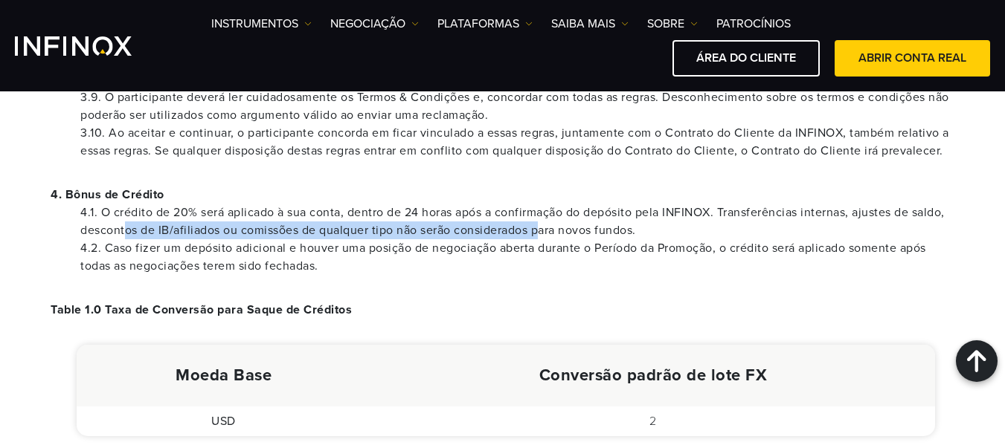
drag, startPoint x: 137, startPoint y: 232, endPoint x: 564, endPoint y: 232, distance: 426.9
click at [559, 232] on li "4.1. O crédito de 20% será aplicado à sua conta, dentro de 24 horas após a conf…" at bounding box center [517, 222] width 874 height 36
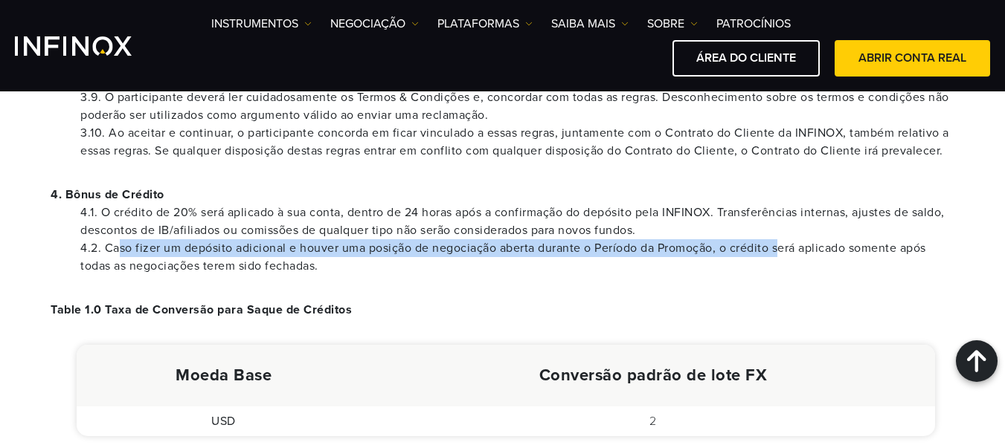
drag, startPoint x: 118, startPoint y: 247, endPoint x: 787, endPoint y: 252, distance: 668.6
click at [785, 252] on li "4.2. Caso fizer um depósito adicional e houver uma posição de negociação aberta…" at bounding box center [517, 257] width 874 height 36
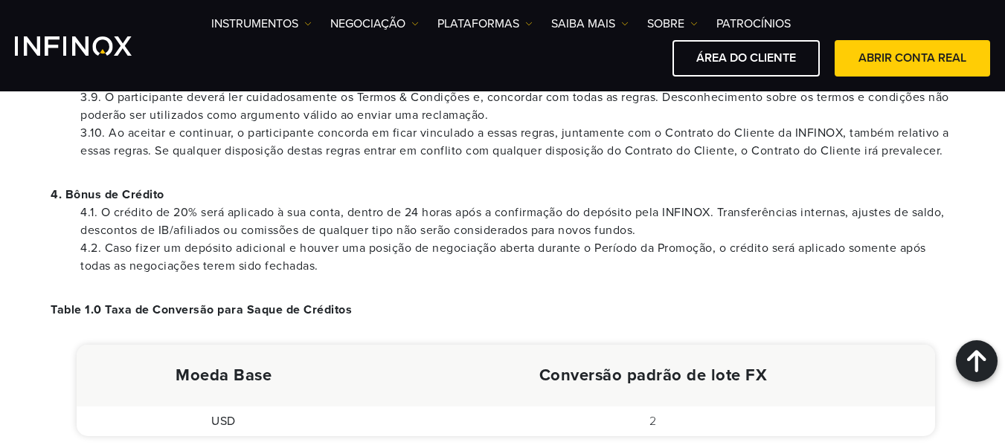
click at [828, 252] on li "4.2. Caso fizer um depósito adicional e houver uma posição de negociação aberta…" at bounding box center [517, 257] width 874 height 36
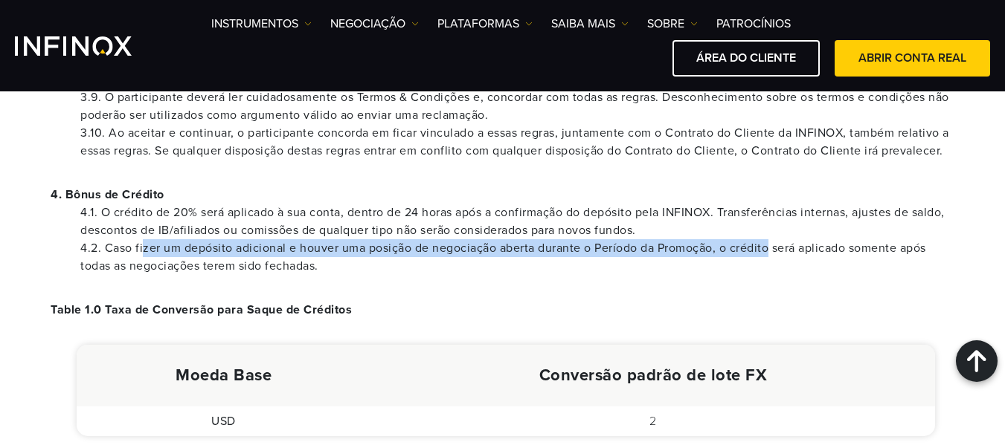
drag, startPoint x: 144, startPoint y: 250, endPoint x: 773, endPoint y: 247, distance: 629.2
click at [773, 247] on li "4.2. Caso fizer um depósito adicional e houver uma posição de negociação aberta…" at bounding box center [517, 257] width 874 height 36
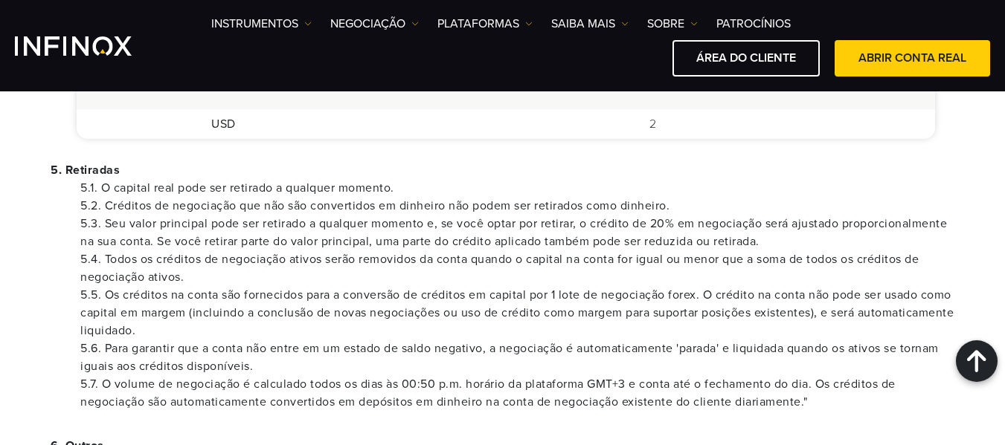
scroll to position [1041, 0]
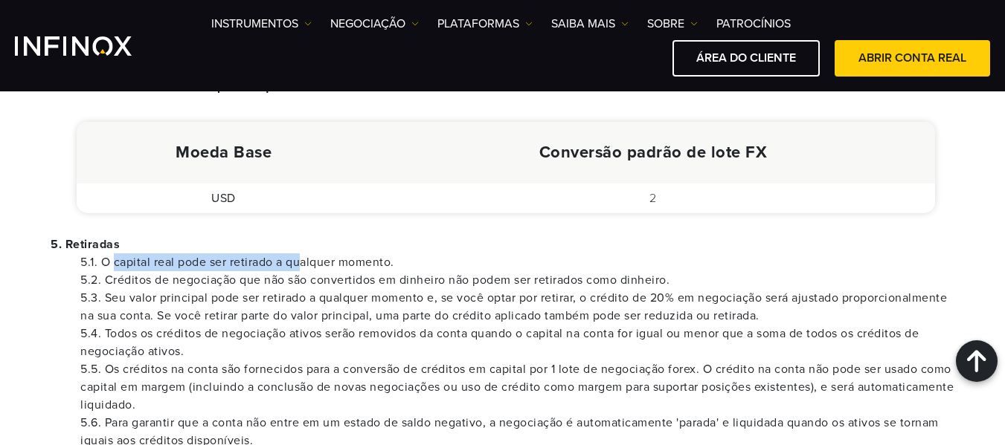
drag, startPoint x: 114, startPoint y: 258, endPoint x: 307, endPoint y: 260, distance: 193.4
click at [307, 260] on li "5.1. O capital real pode ser retirado a qualquer momento." at bounding box center [517, 263] width 874 height 18
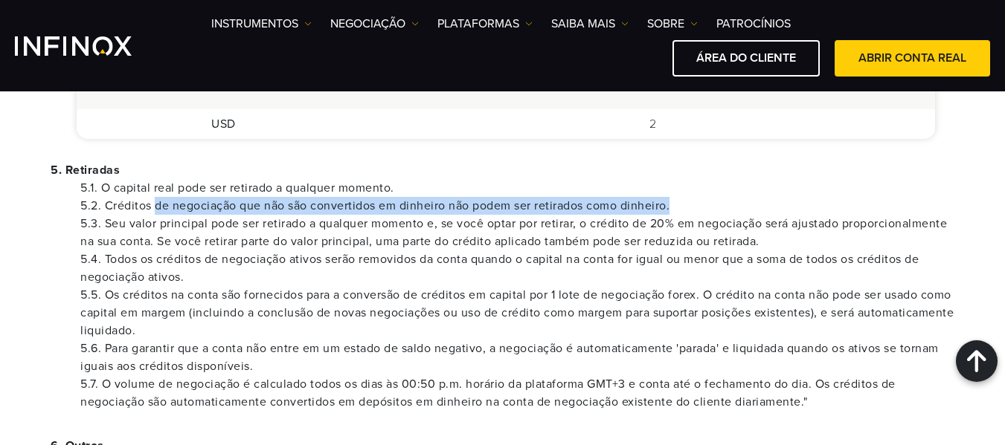
drag, startPoint x: 158, startPoint y: 208, endPoint x: 714, endPoint y: 207, distance: 556.3
click at [714, 207] on li "5.2. Créditos de negociação que não são convertidos em dinheiro não podem ser r…" at bounding box center [517, 206] width 874 height 18
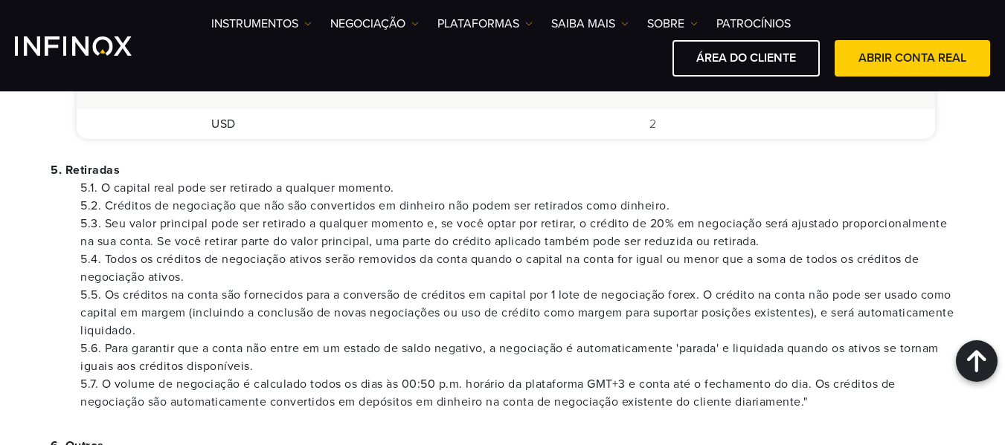
click at [376, 225] on li "5.3. Seu valor principal pode ser retirado a qualquer momento e, se você optar …" at bounding box center [517, 233] width 874 height 36
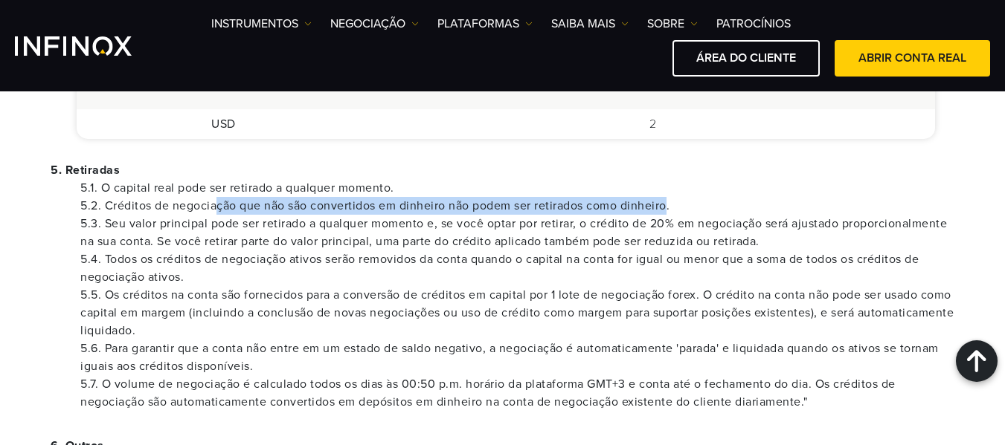
drag, startPoint x: 225, startPoint y: 204, endPoint x: 669, endPoint y: 206, distance: 444.0
click at [669, 206] on li "5.2. Créditos de negociação que não são convertidos em dinheiro não podem ser r…" at bounding box center [517, 206] width 874 height 18
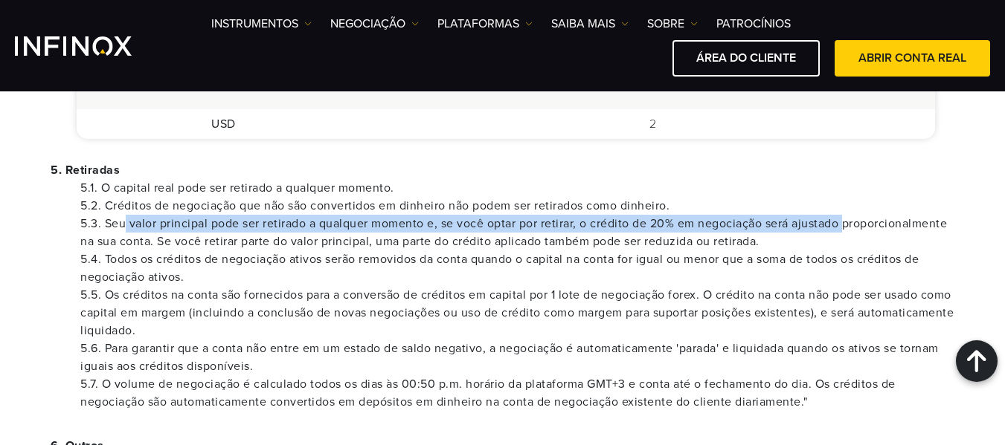
drag, startPoint x: 126, startPoint y: 222, endPoint x: 852, endPoint y: 225, distance: 725.8
click at [852, 225] on li "5.3. Seu valor principal pode ser retirado a qualquer momento e, se você optar …" at bounding box center [517, 233] width 874 height 36
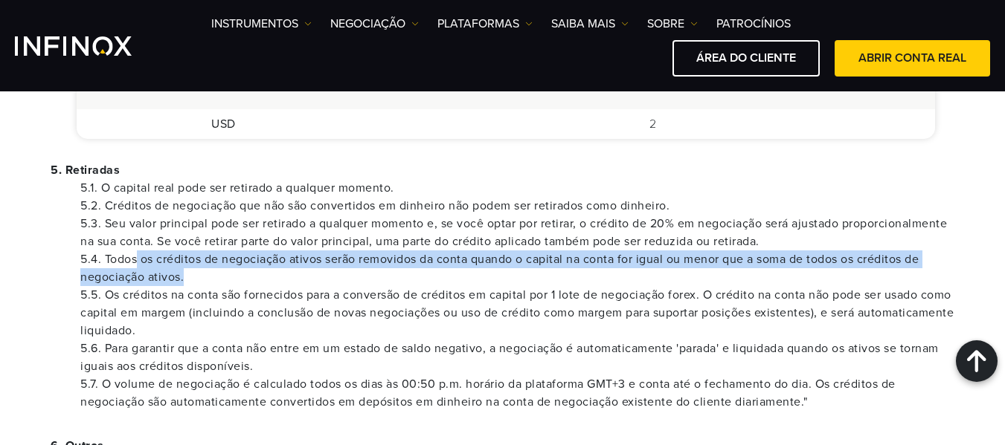
drag, startPoint x: 138, startPoint y: 256, endPoint x: 854, endPoint y: 280, distance: 715.8
click at [837, 271] on li "5.4. Todos os créditos de negociação ativos serão removidos da conta quando o c…" at bounding box center [517, 269] width 874 height 36
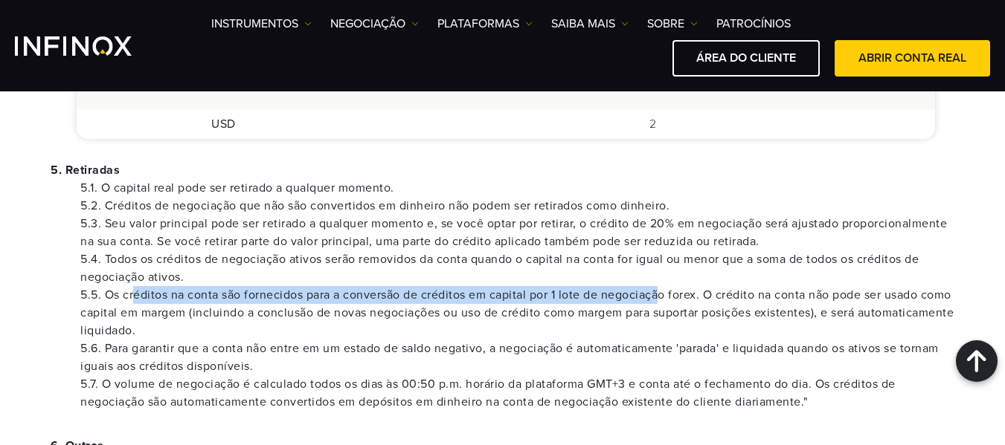
drag, startPoint x: 201, startPoint y: 297, endPoint x: 663, endPoint y: 301, distance: 461.8
click at [662, 301] on li "5.5. Os créditos na conta são fornecidos para a conversão de créditos em capita…" at bounding box center [517, 313] width 874 height 54
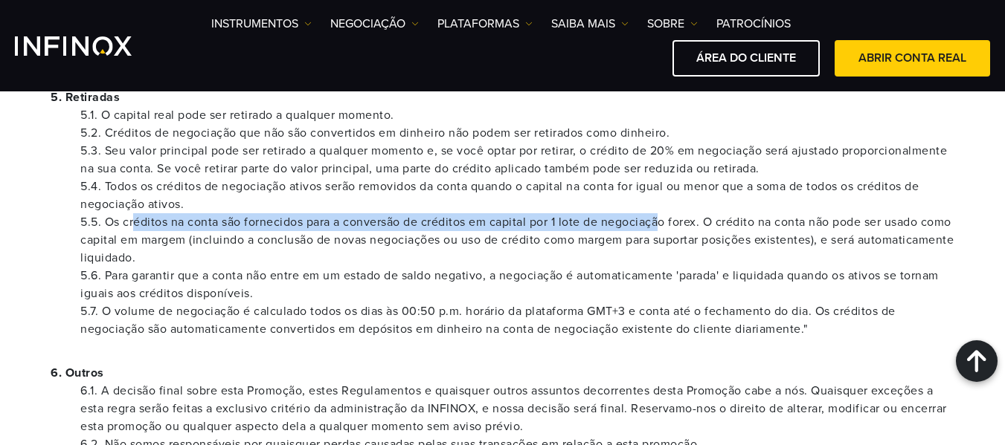
scroll to position [1190, 0]
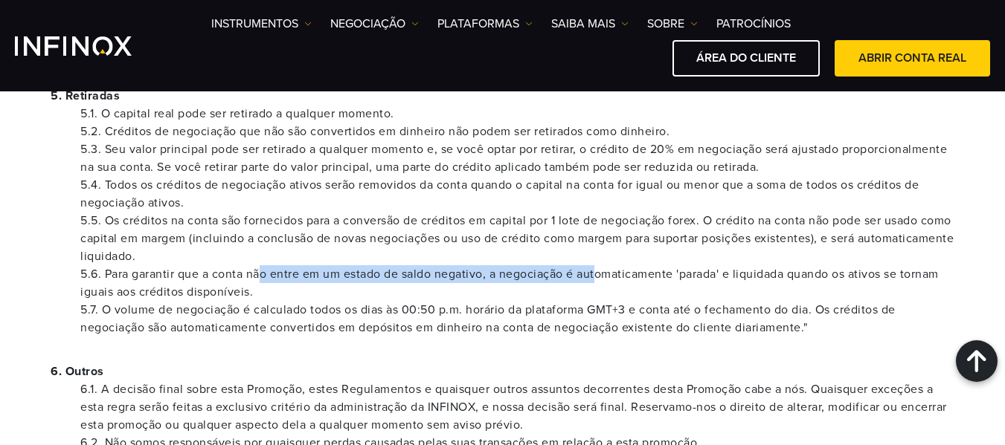
drag, startPoint x: 263, startPoint y: 277, endPoint x: 601, endPoint y: 277, distance: 337.6
click at [601, 277] on li "5.6. Para garantir que a conta não entre em um estado de saldo negativo, a nego…" at bounding box center [517, 283] width 874 height 36
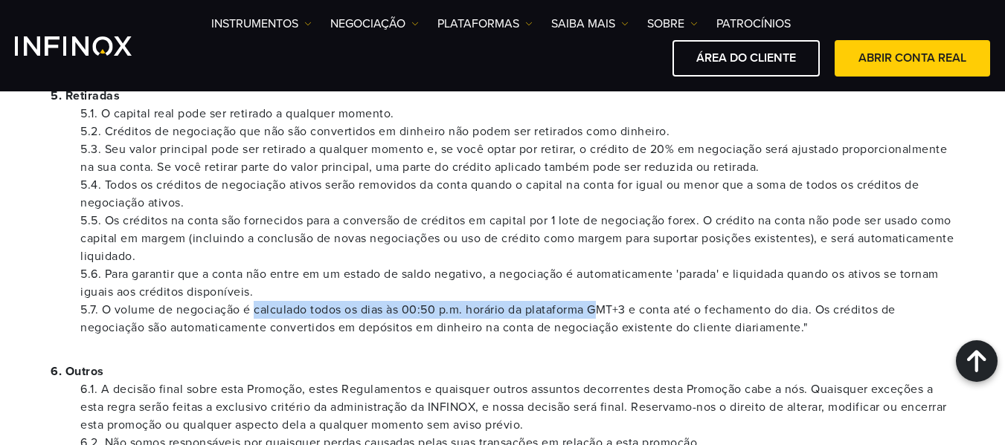
drag, startPoint x: 254, startPoint y: 311, endPoint x: 631, endPoint y: 314, distance: 377.1
click at [618, 311] on li "5.7. O volume de negociação é calculado todos os dias às 00:50 p.m. horário da …" at bounding box center [517, 319] width 874 height 36
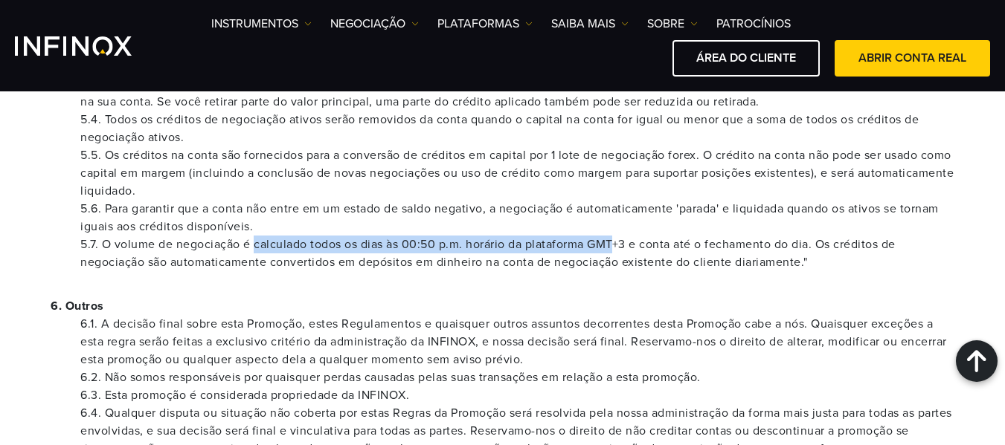
scroll to position [1339, 0]
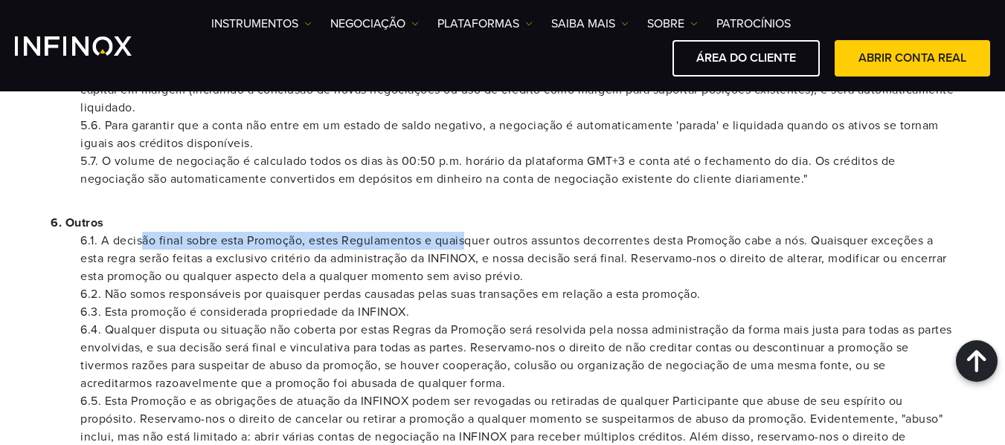
drag, startPoint x: 144, startPoint y: 236, endPoint x: 486, endPoint y: 242, distance: 341.4
click at [477, 242] on li "6.1. A decisão final sobre esta Promoção, estes Regulamentos e quaisquer outros…" at bounding box center [517, 259] width 874 height 54
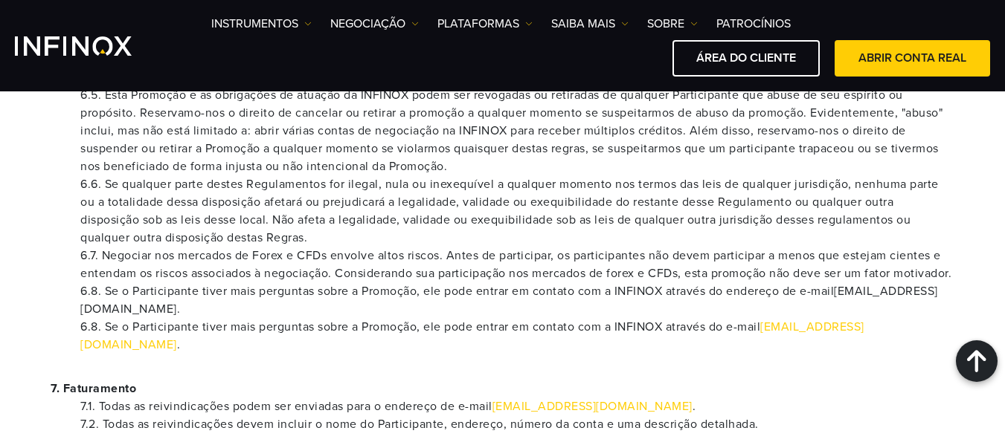
scroll to position [1859, 0]
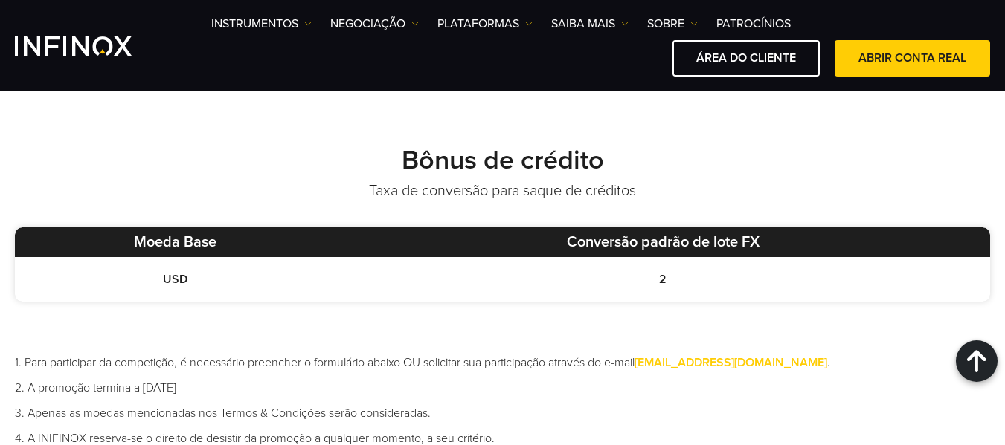
scroll to position [744, 0]
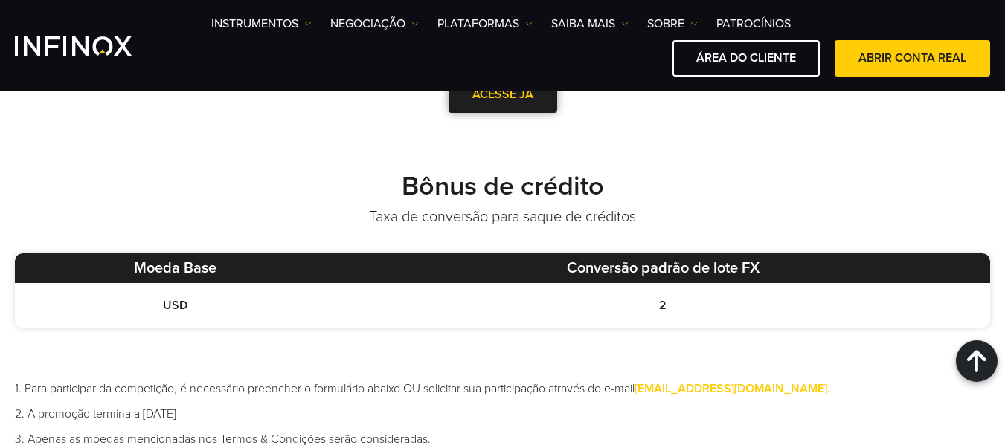
click at [477, 101] on link "ACESSE JÁ" at bounding box center [502, 95] width 109 height 36
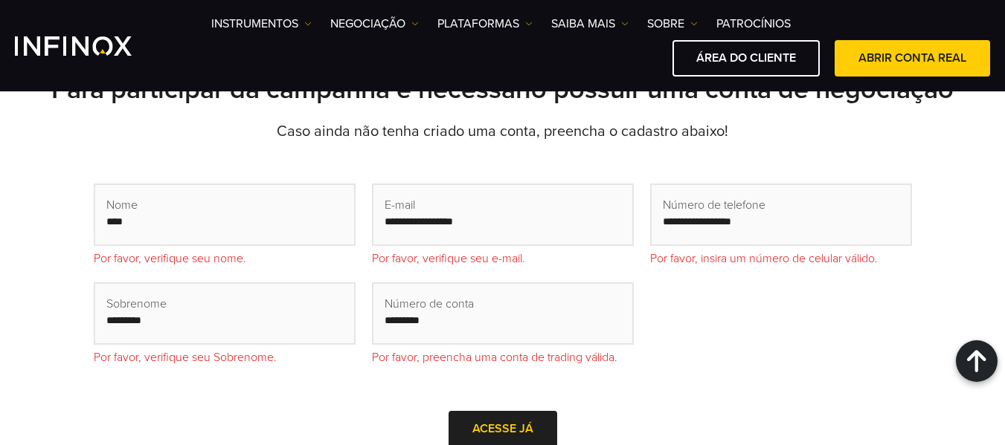
scroll to position [446, 0]
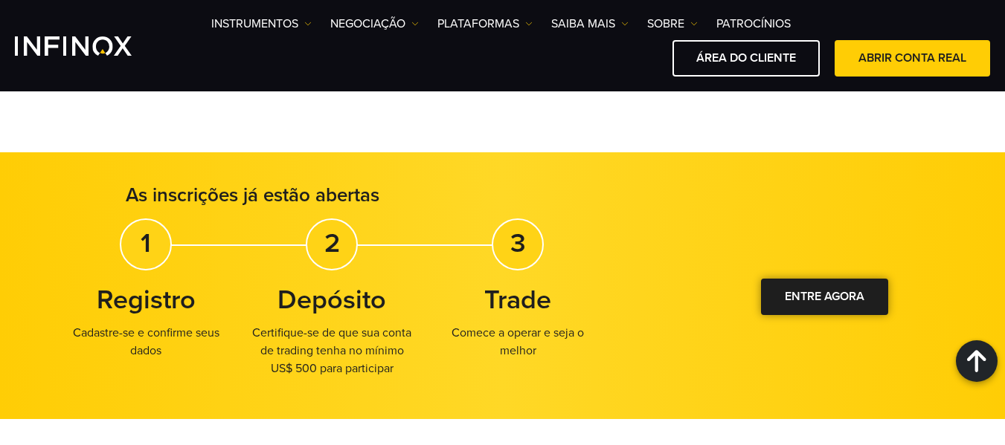
click at [824, 297] on div at bounding box center [824, 297] width 0 height 0
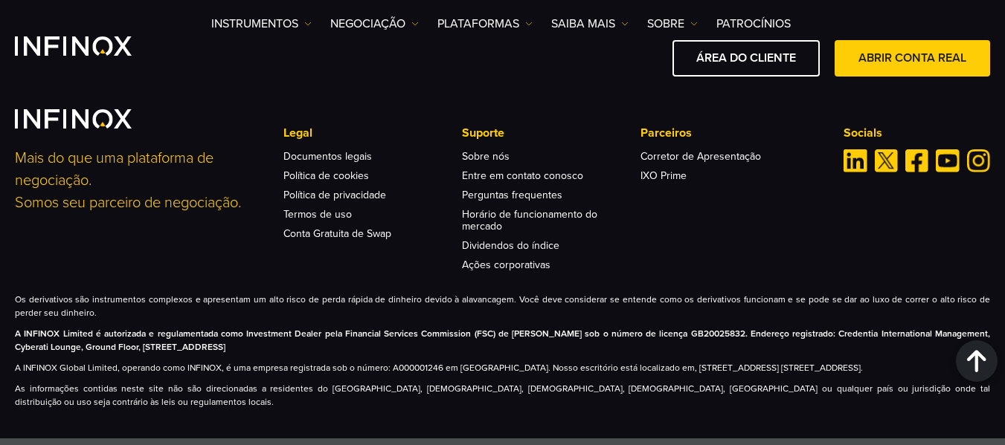
scroll to position [2329, 0]
